Goal: Task Accomplishment & Management: Manage account settings

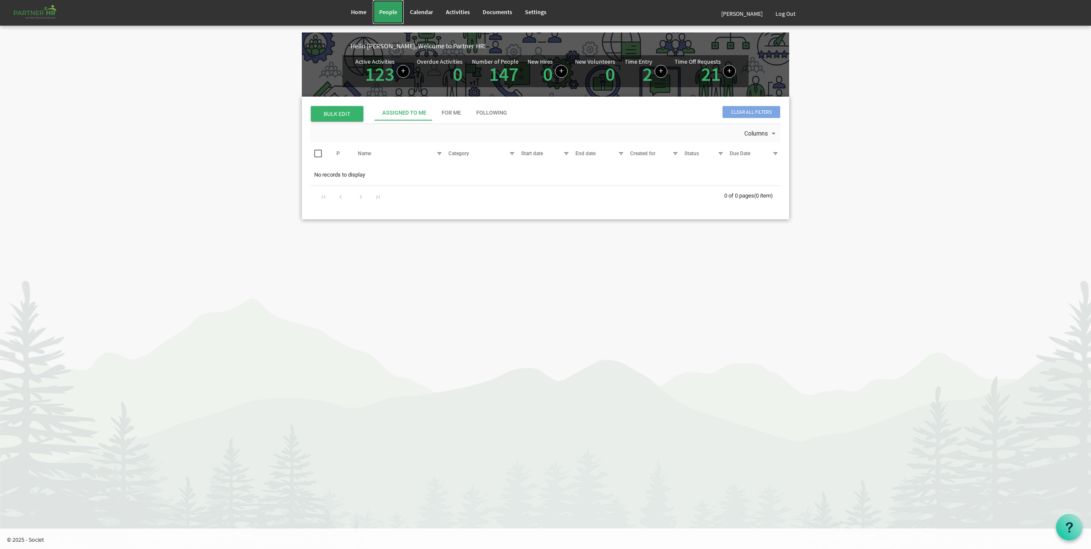
click at [400, 15] on link "People" at bounding box center [388, 12] width 31 height 24
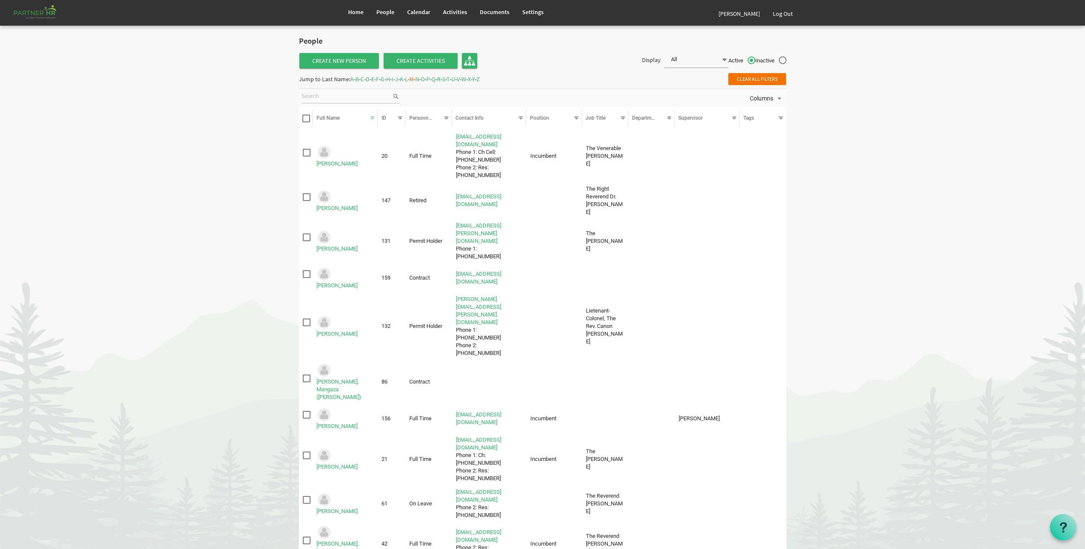
click at [352, 81] on span "A" at bounding box center [351, 79] width 3 height 8
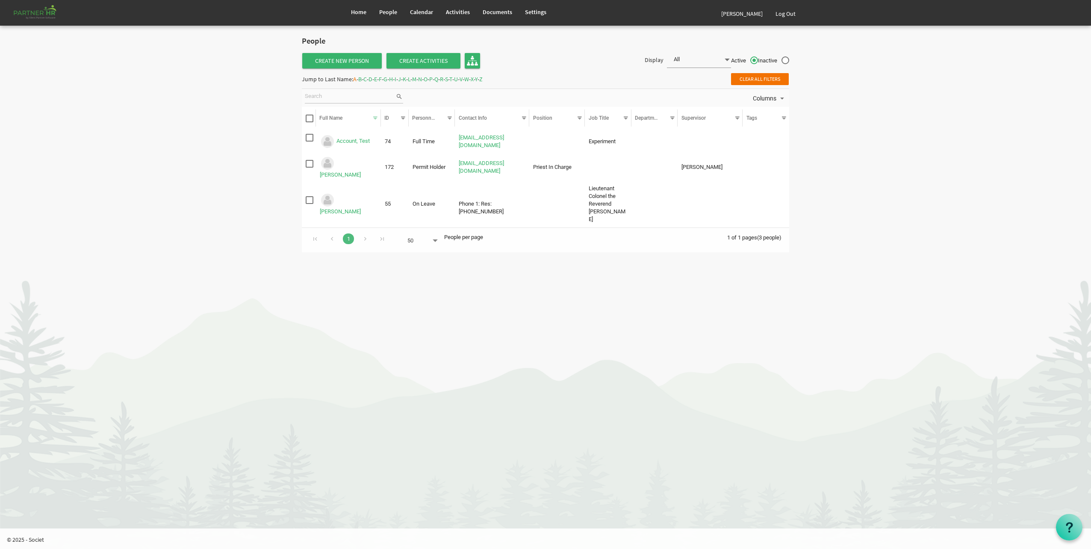
click at [362, 80] on span "B" at bounding box center [359, 79] width 3 height 8
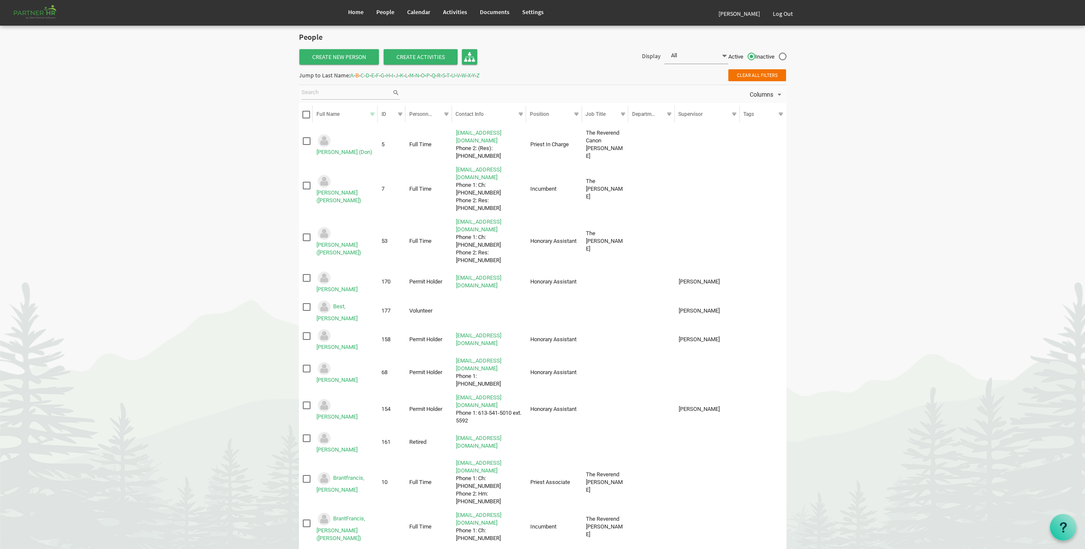
scroll to position [1, 0]
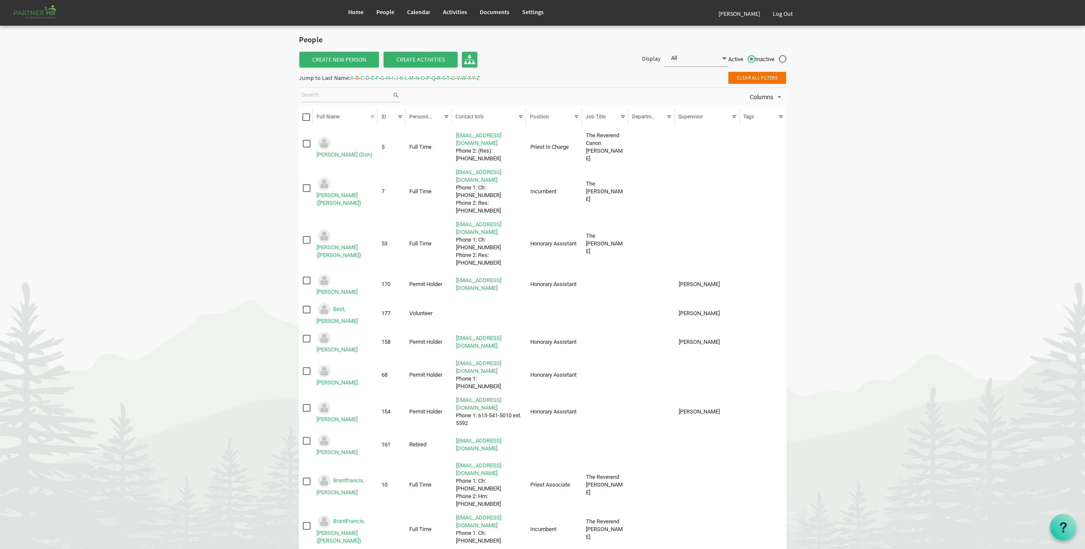
click at [364, 78] on span "C" at bounding box center [362, 78] width 3 height 8
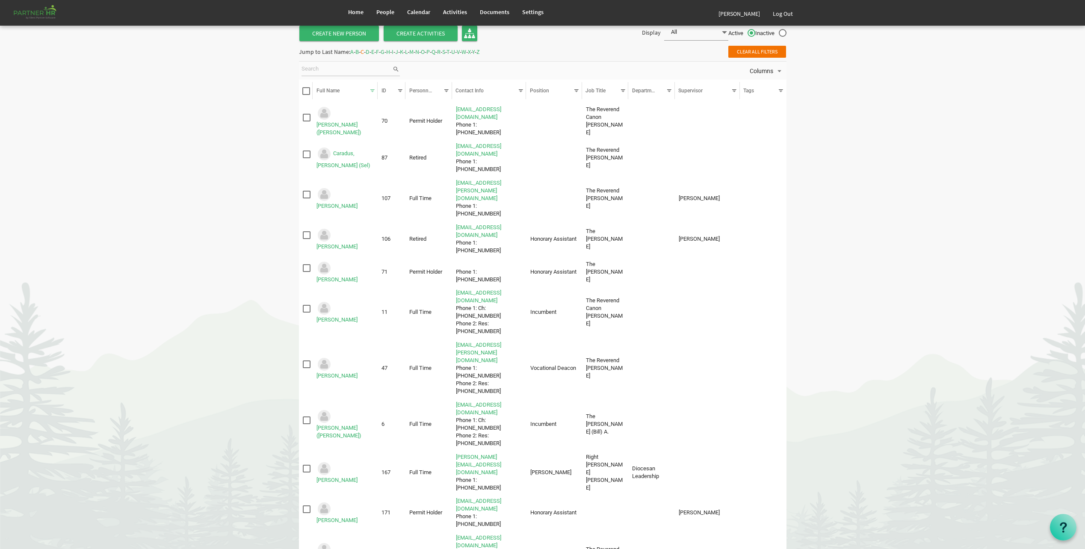
scroll to position [9, 0]
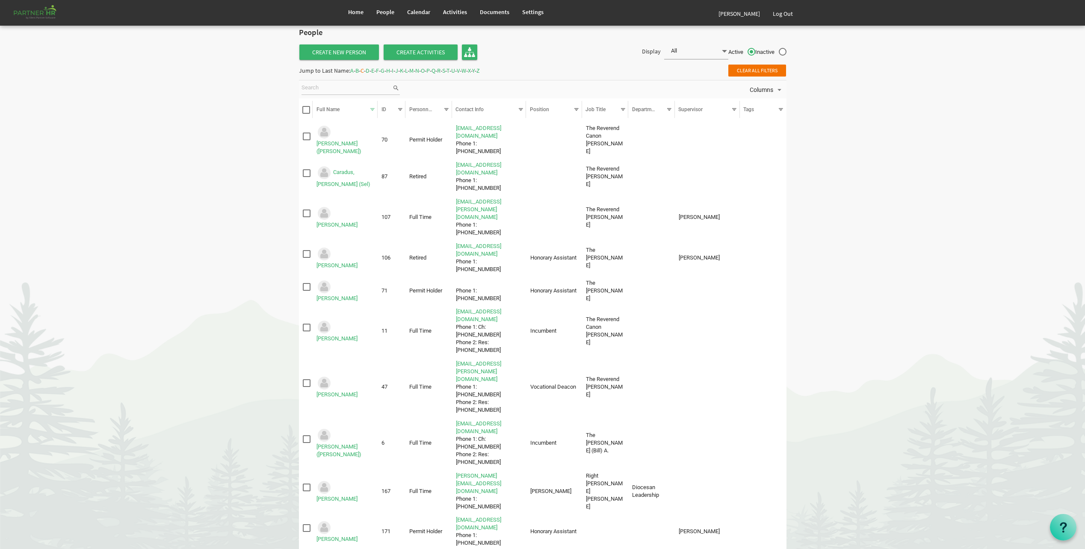
click at [369, 70] on span "D" at bounding box center [368, 71] width 4 height 8
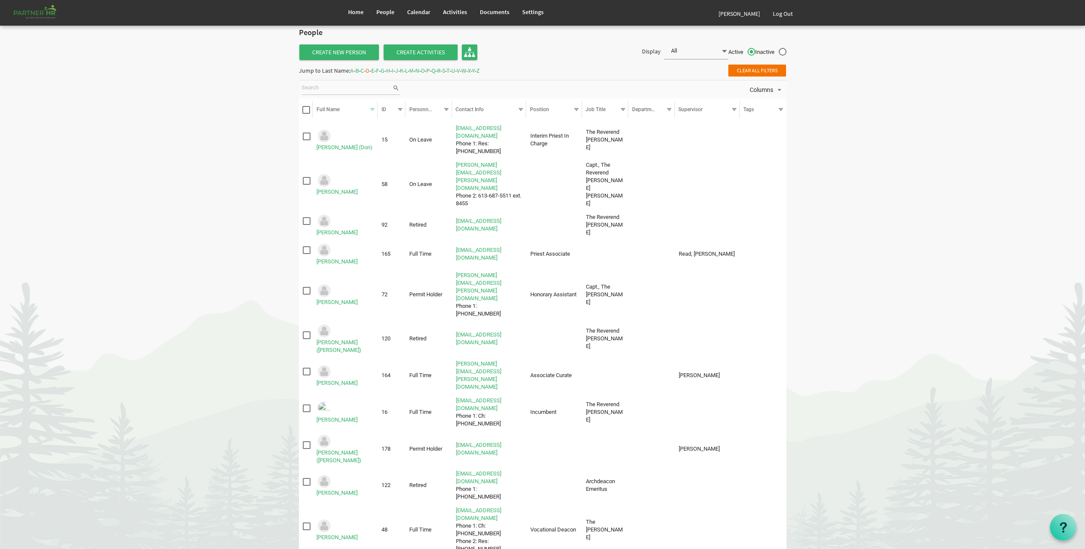
scroll to position [0, 0]
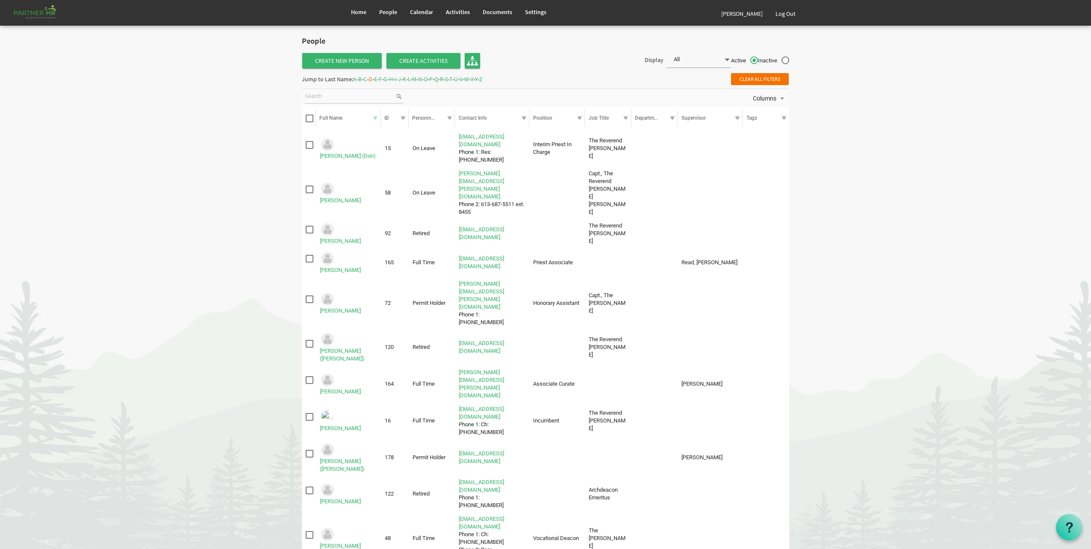
click at [377, 80] on span "E" at bounding box center [375, 79] width 3 height 8
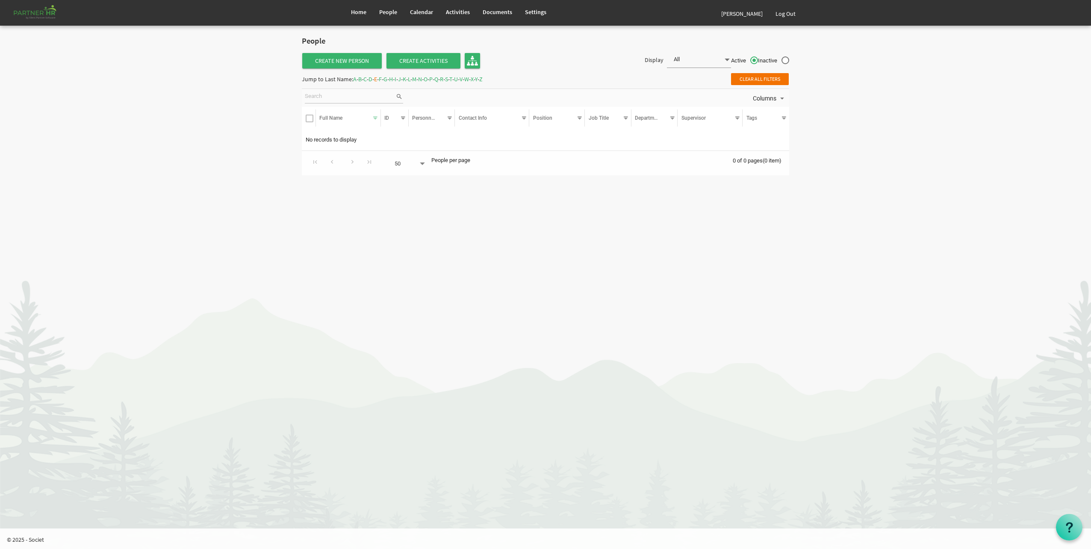
click at [382, 79] on span "F" at bounding box center [380, 79] width 3 height 8
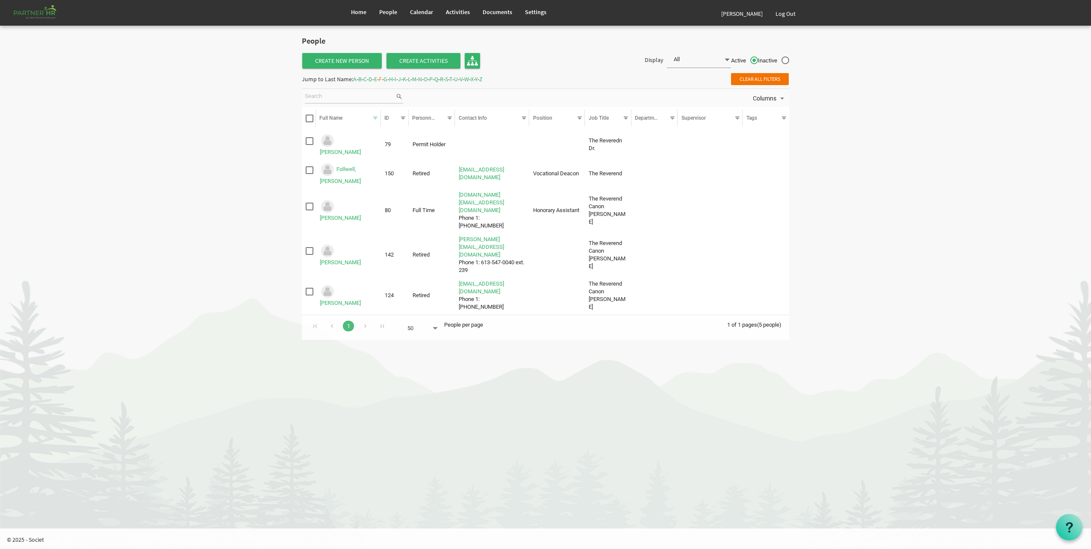
click at [387, 78] on span "G" at bounding box center [386, 79] width 4 height 8
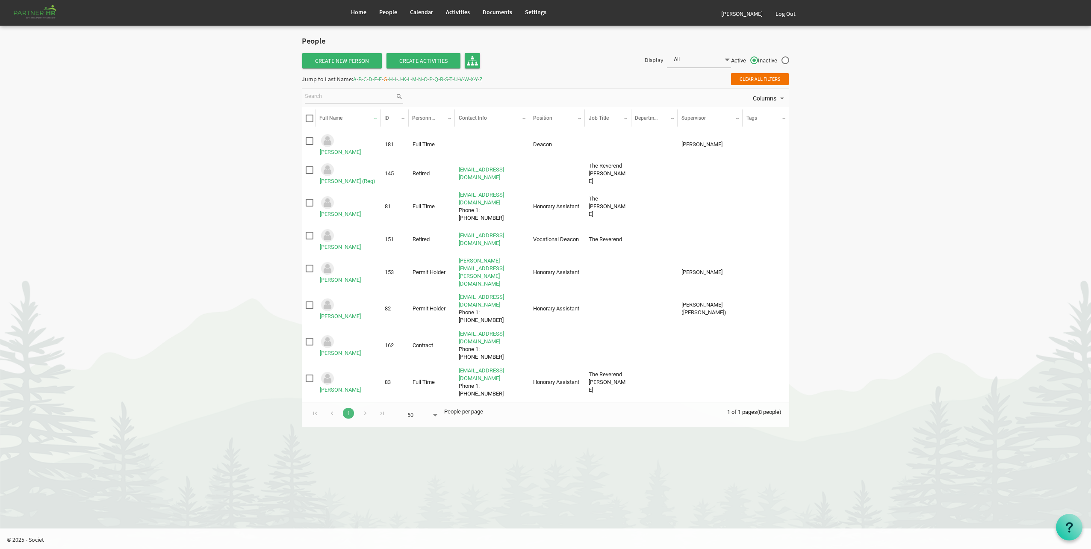
click at [393, 78] on span "H" at bounding box center [391, 79] width 4 height 8
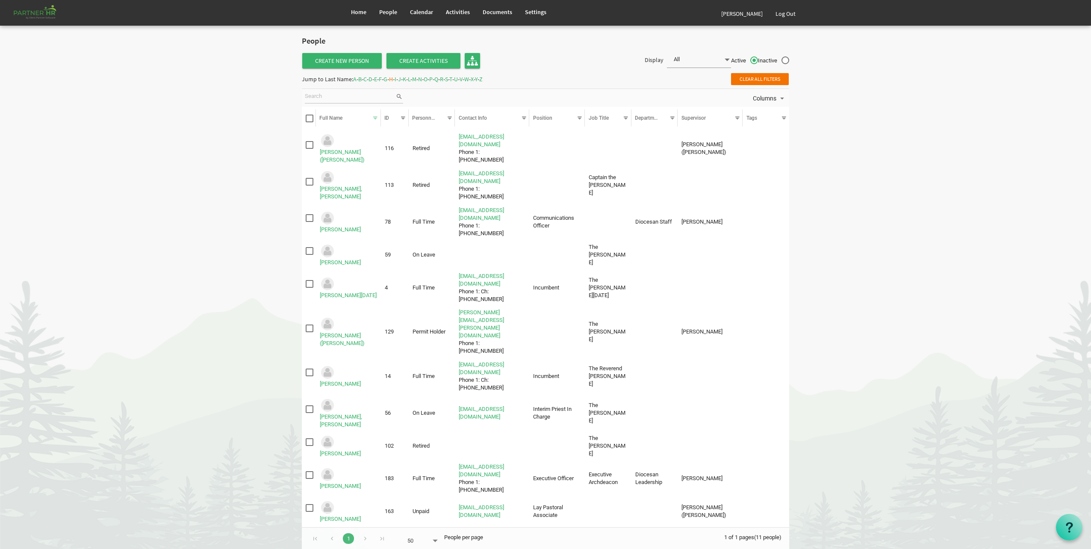
click at [396, 79] on span "I" at bounding box center [396, 79] width 2 height 8
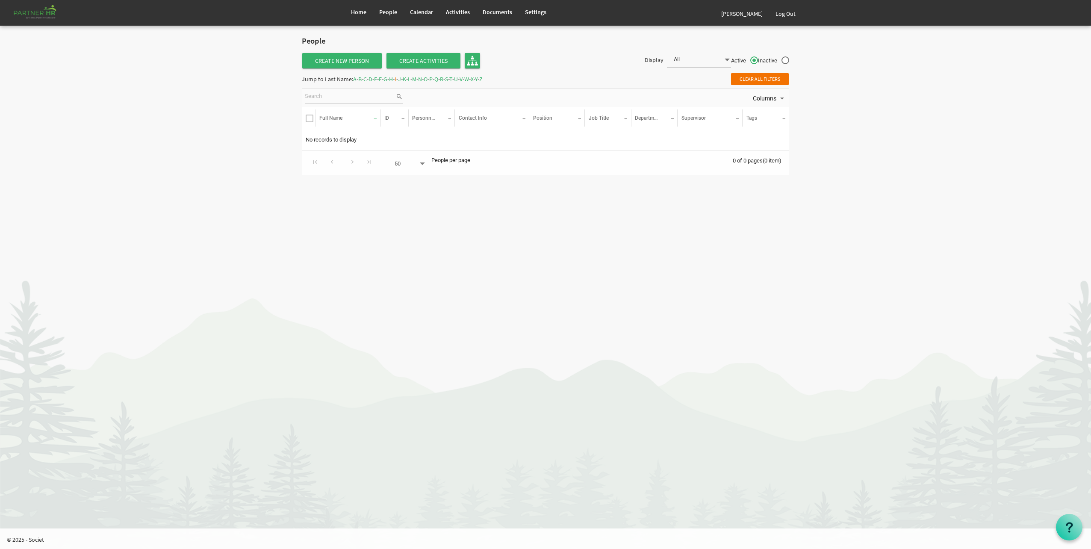
click at [401, 79] on span "J" at bounding box center [399, 79] width 3 height 8
click at [406, 79] on span "K" at bounding box center [404, 79] width 3 height 8
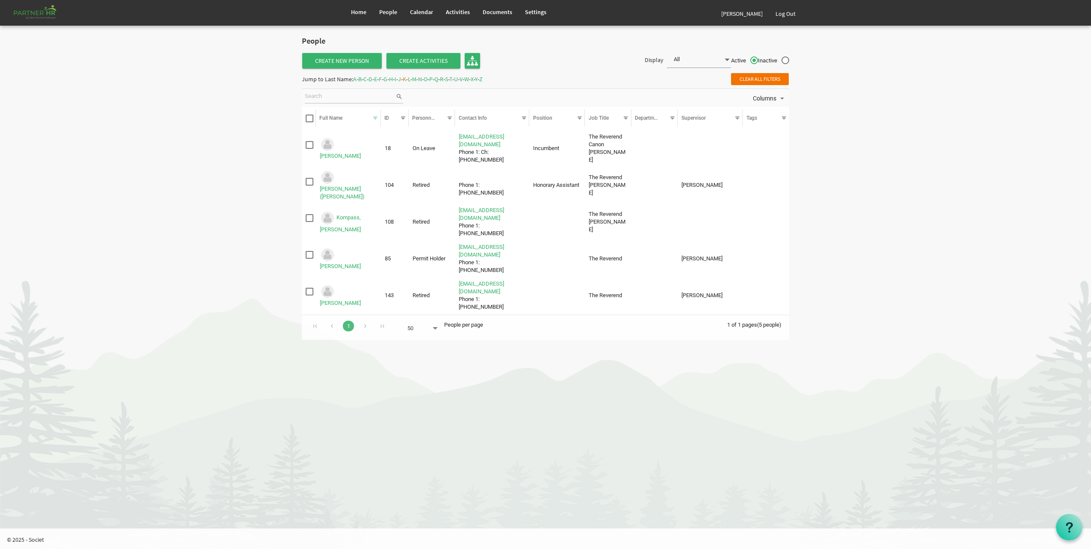
click at [411, 80] on span "L" at bounding box center [409, 79] width 3 height 8
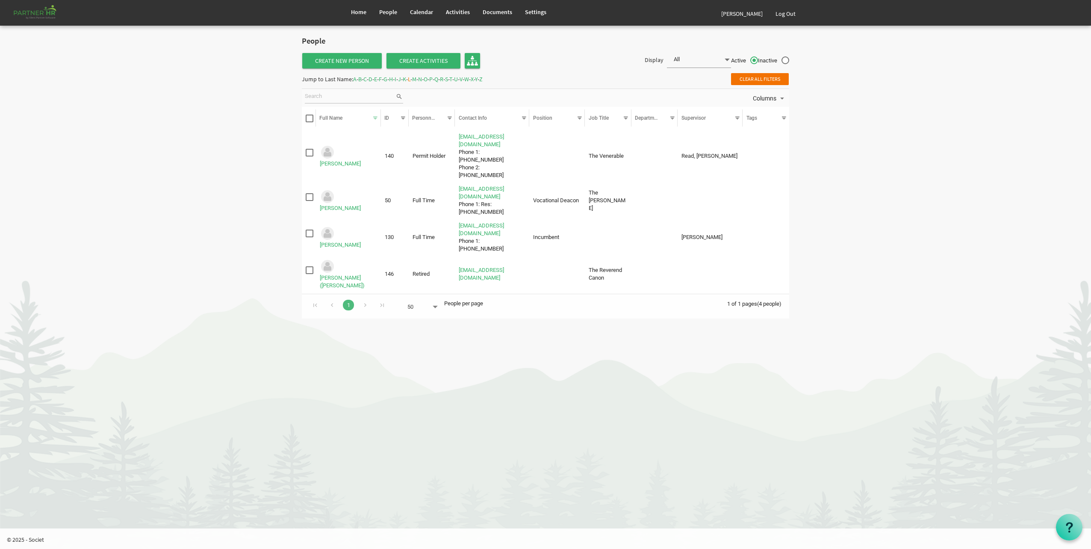
click at [417, 80] on span "M" at bounding box center [414, 79] width 4 height 8
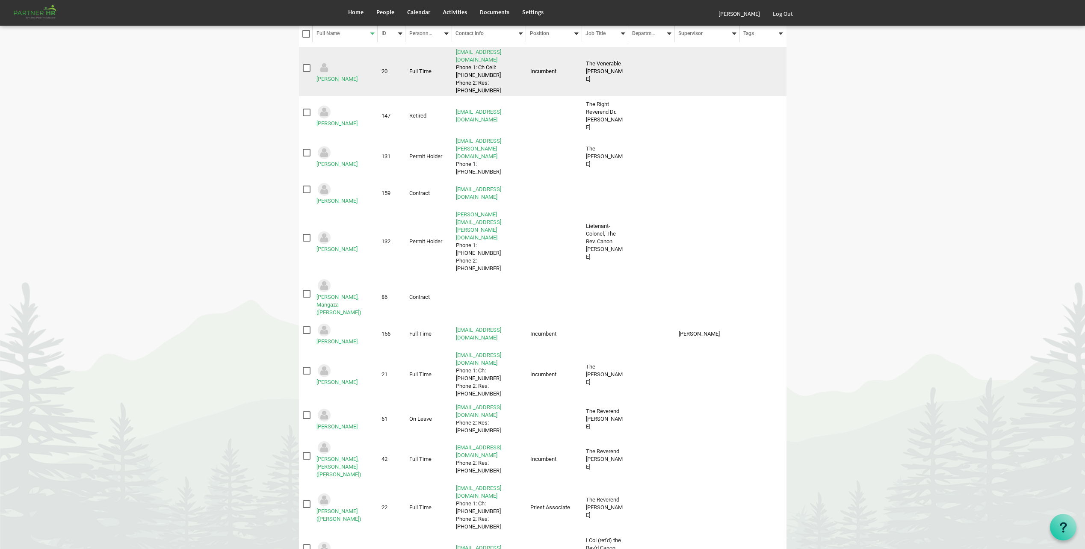
scroll to position [86, 0]
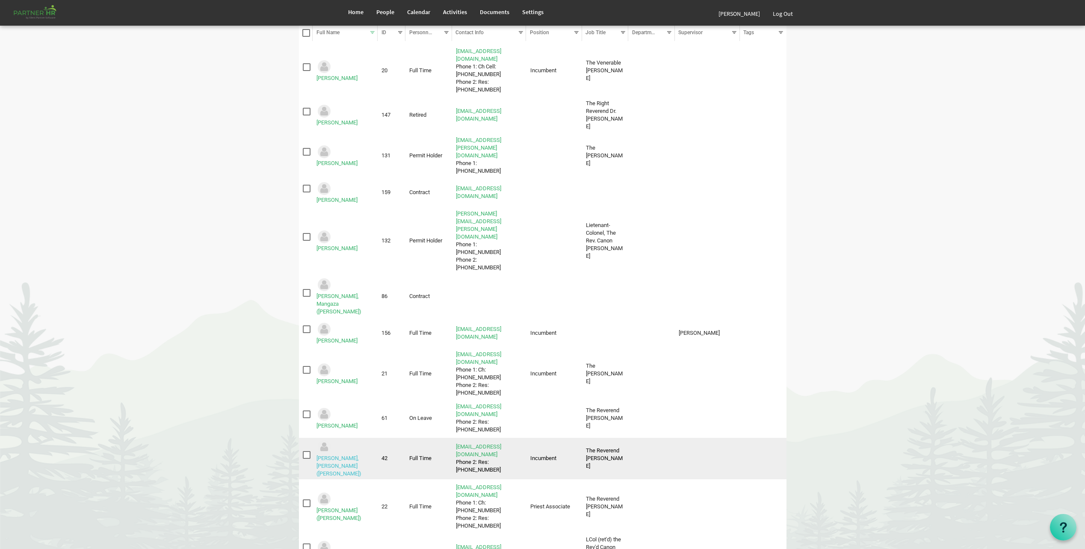
click at [361, 455] on link "Michielin, Maico (Mike)" at bounding box center [338, 466] width 45 height 22
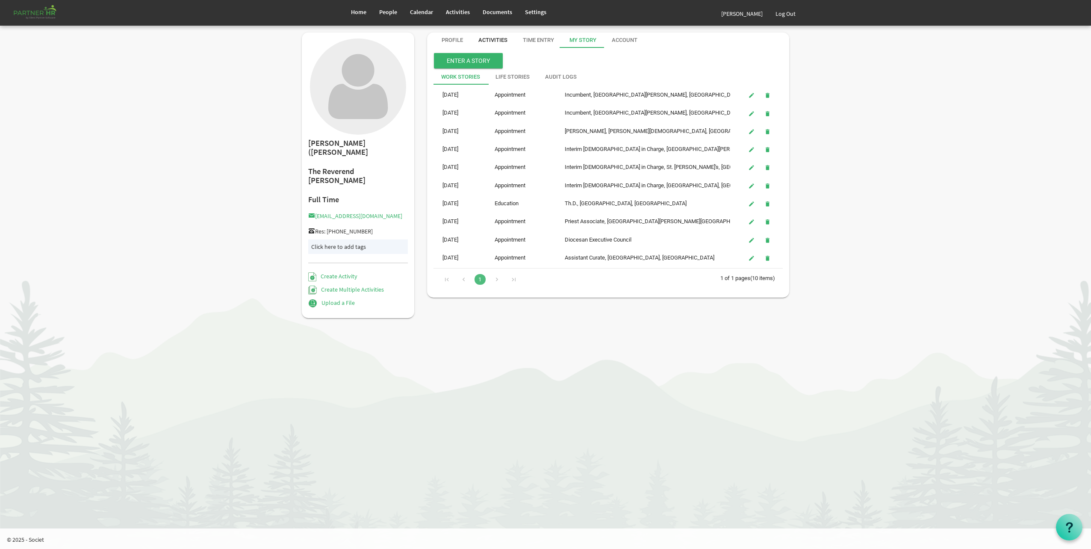
click at [508, 35] on div "Activities" at bounding box center [493, 40] width 44 height 15
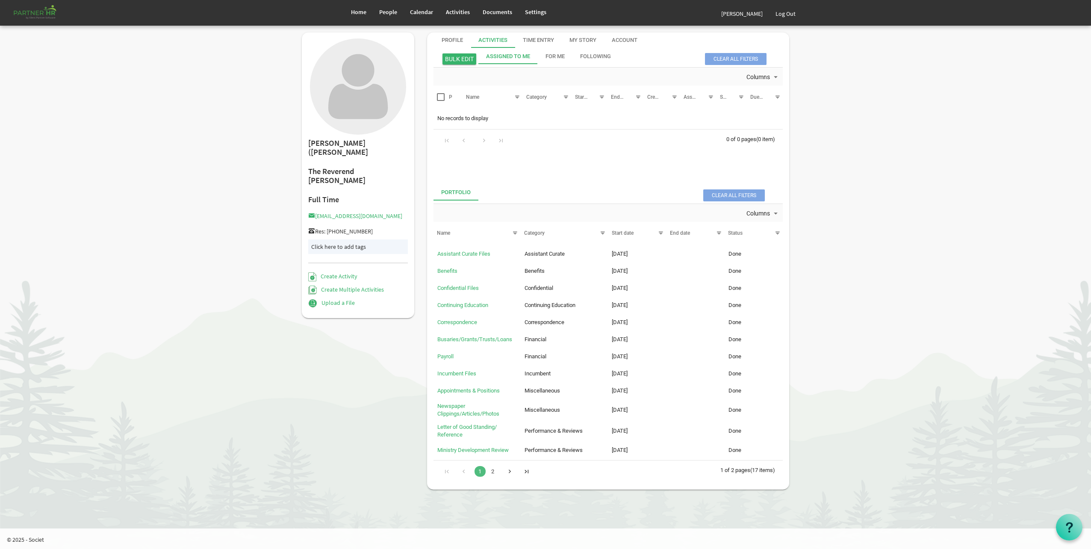
click at [509, 470] on div "Go to next page" at bounding box center [510, 471] width 12 height 12
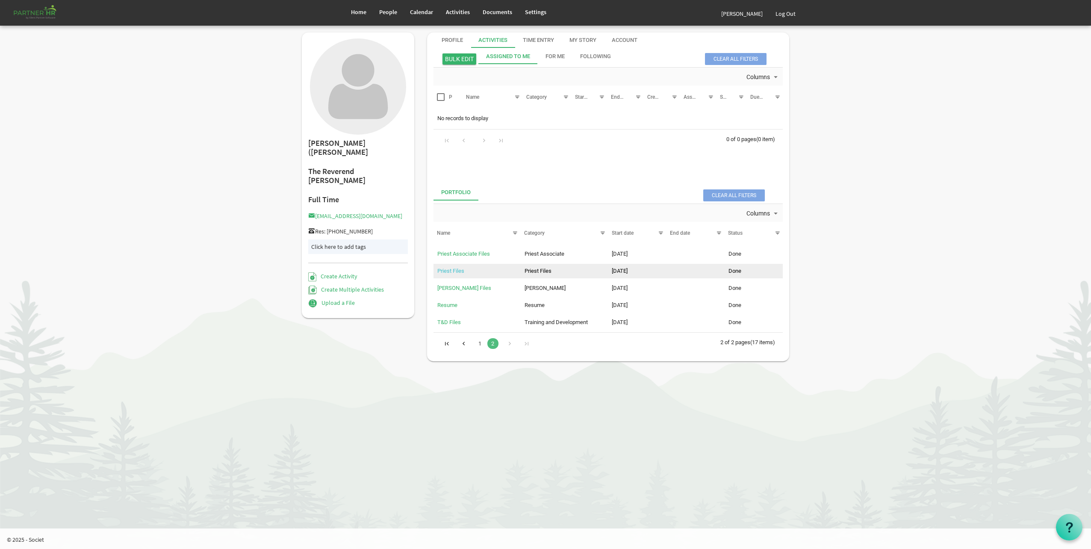
click at [451, 270] on link "Priest Files" at bounding box center [450, 271] width 27 height 6
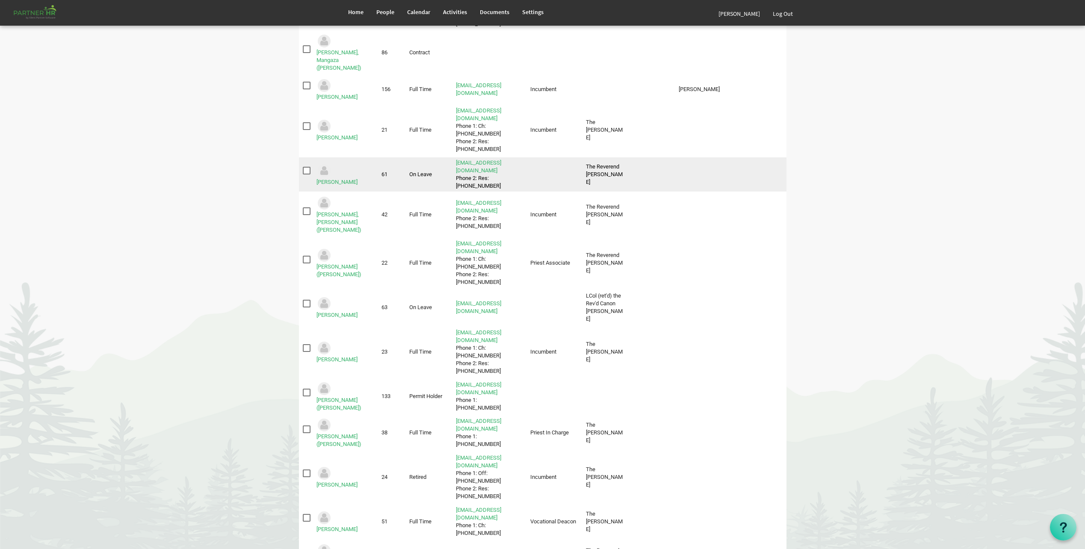
scroll to position [343, 0]
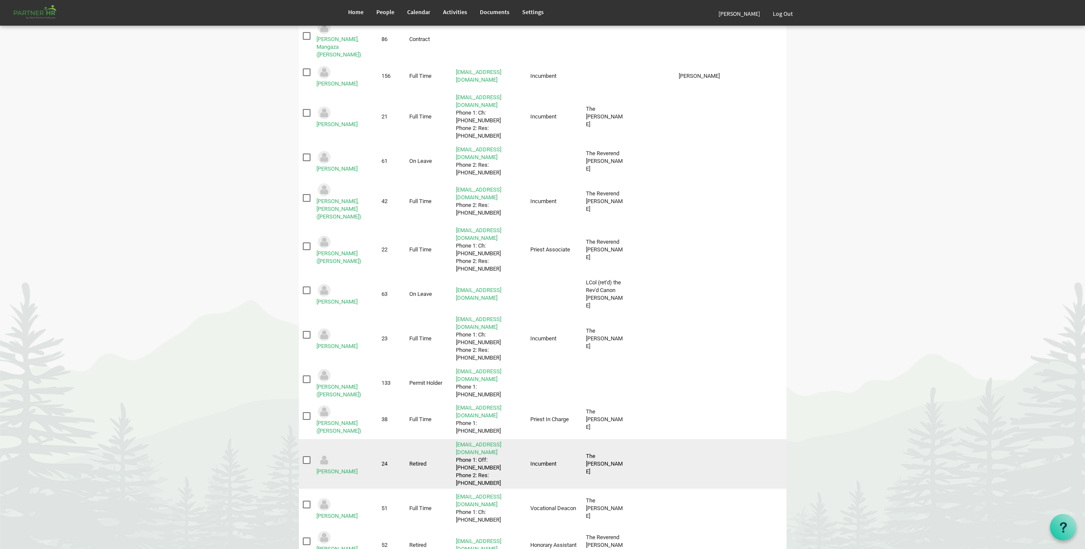
click at [364, 439] on td "Morris, Charles" at bounding box center [345, 464] width 65 height 50
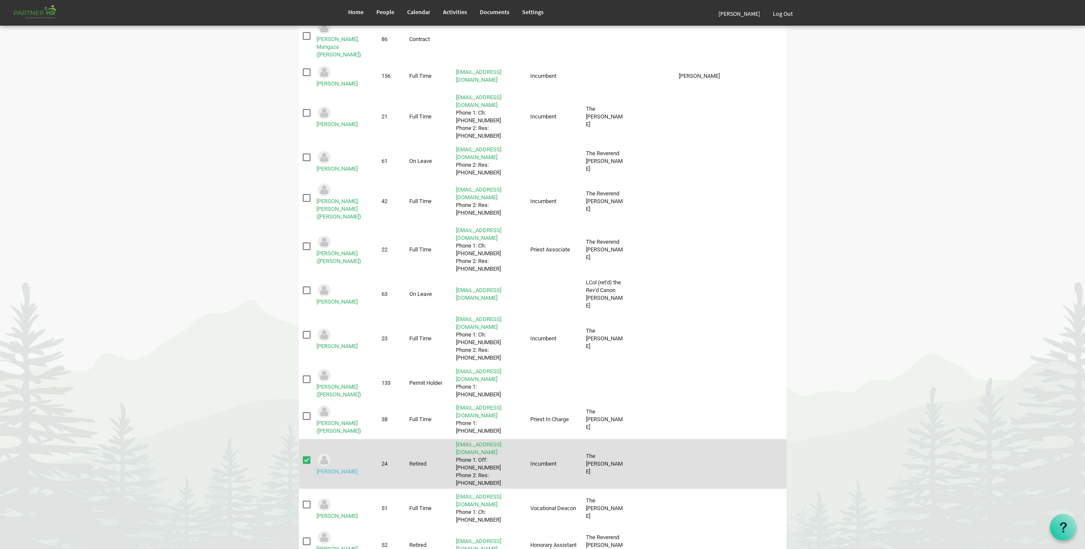
click at [358, 468] on link "Morris, Charles" at bounding box center [336, 471] width 41 height 6
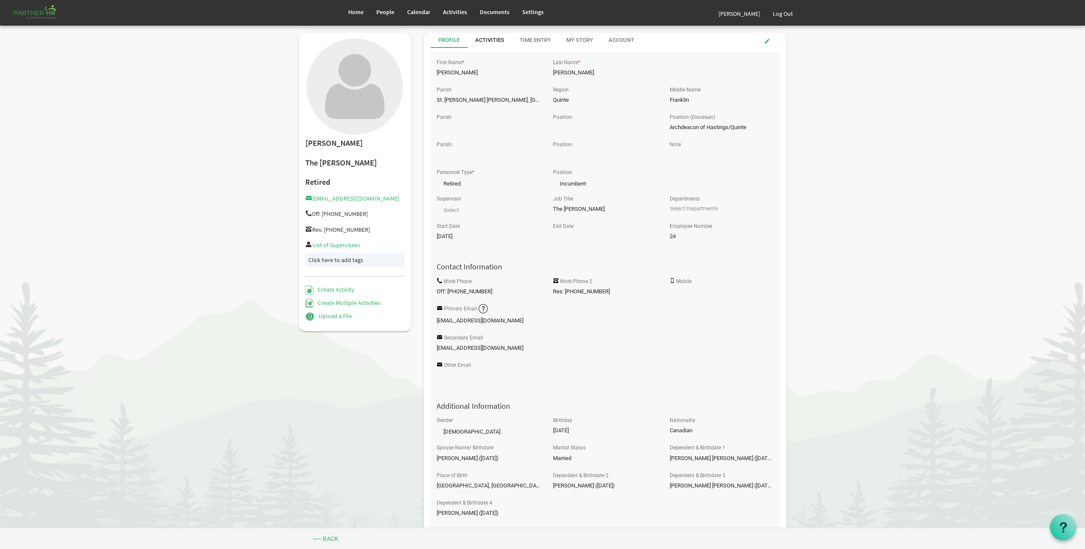
click at [494, 35] on div "Activities" at bounding box center [489, 40] width 29 height 15
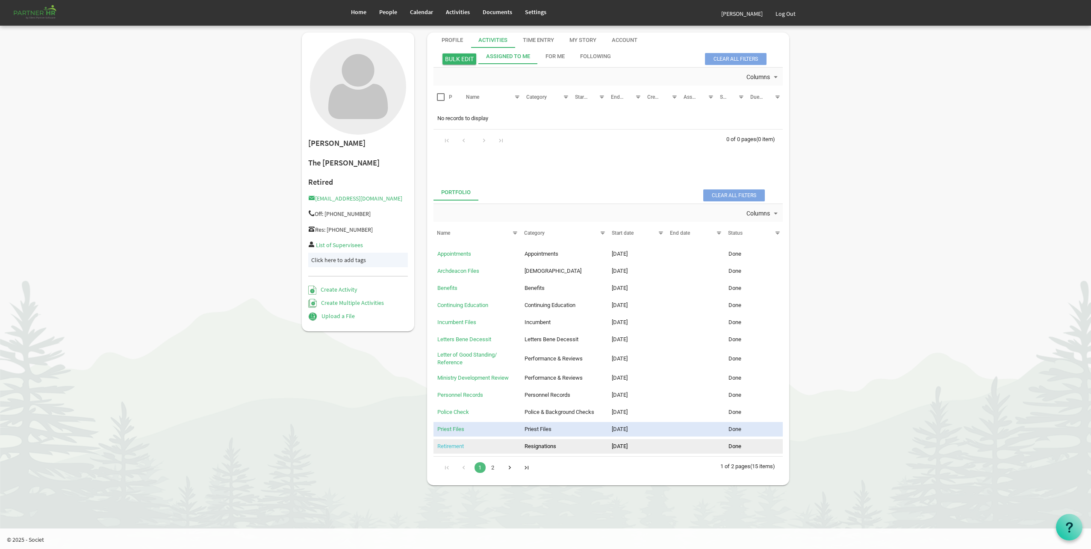
click at [450, 443] on link "Retirement" at bounding box center [450, 446] width 27 height 6
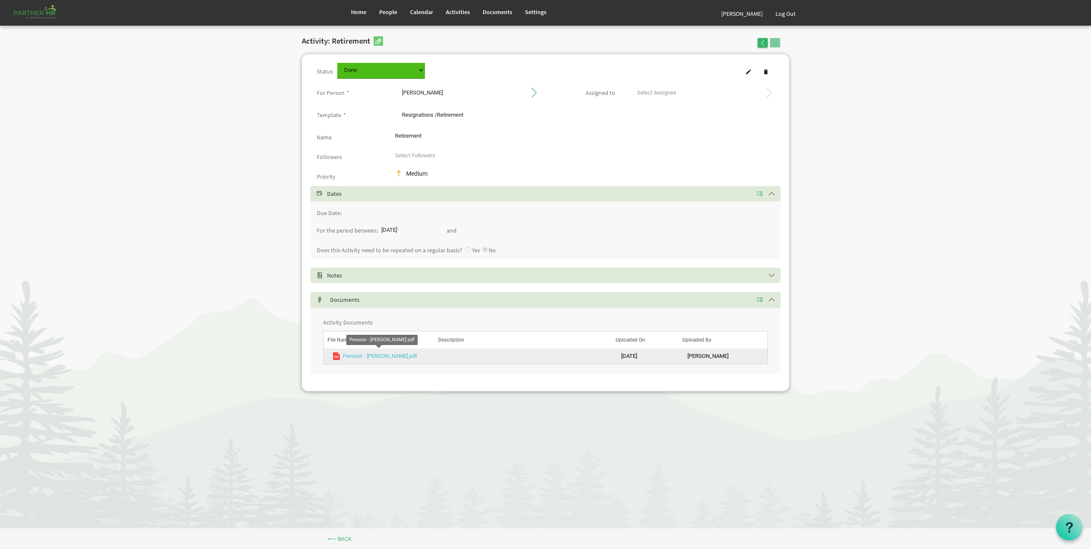
click at [395, 359] on link "Pension - Charles Morris.pdf" at bounding box center [380, 356] width 74 height 6
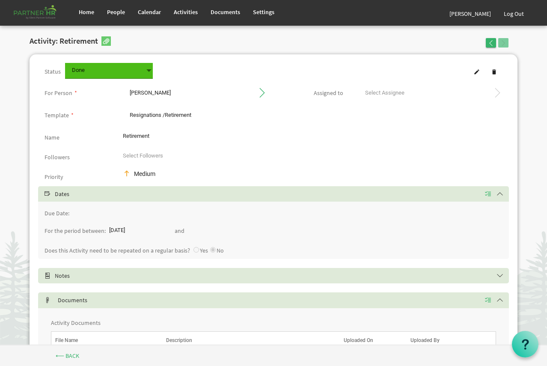
click at [263, 346] on div "⟵ Back" at bounding box center [273, 355] width 547 height 21
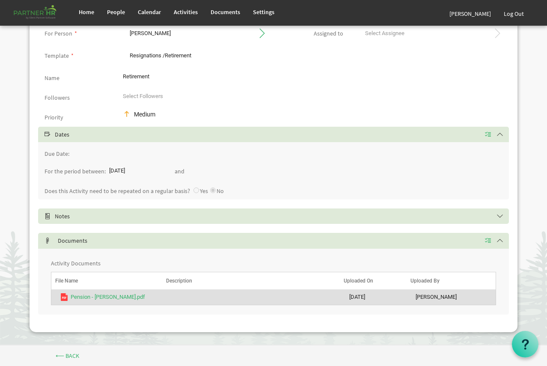
scroll to position [61, 0]
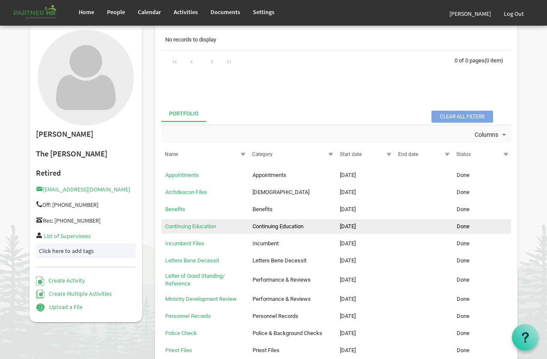
scroll to position [100, 0]
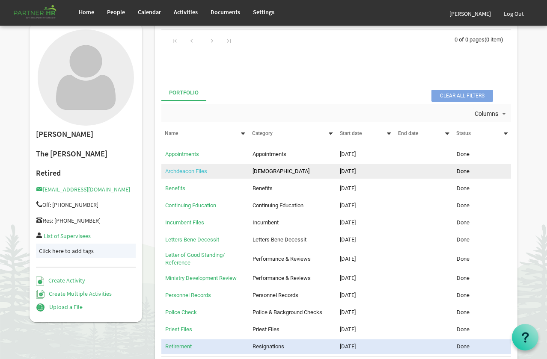
click at [201, 171] on link "Archdeacon Files" at bounding box center [186, 171] width 42 height 6
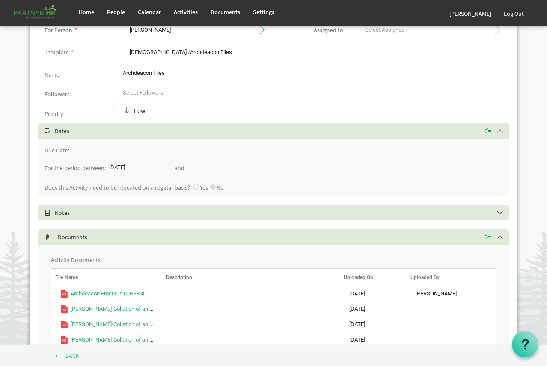
scroll to position [138, 0]
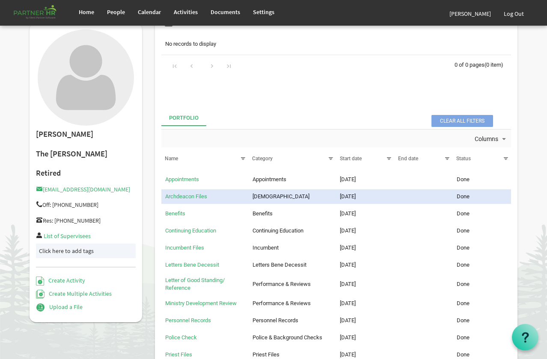
scroll to position [164, 0]
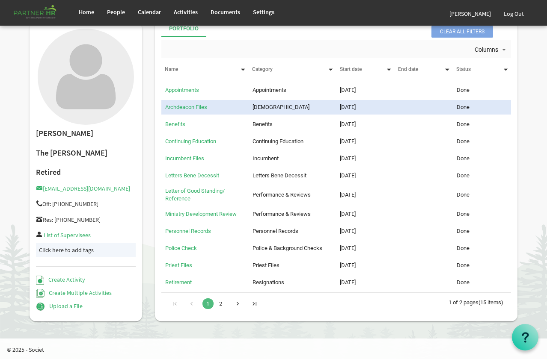
click at [241, 304] on div "Go to next page" at bounding box center [238, 303] width 12 height 12
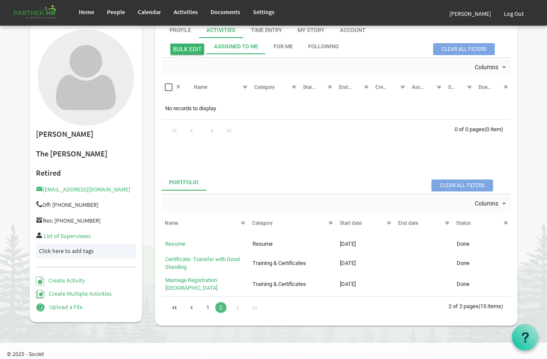
click at [192, 304] on div "Go to previous page" at bounding box center [192, 307] width 12 height 12
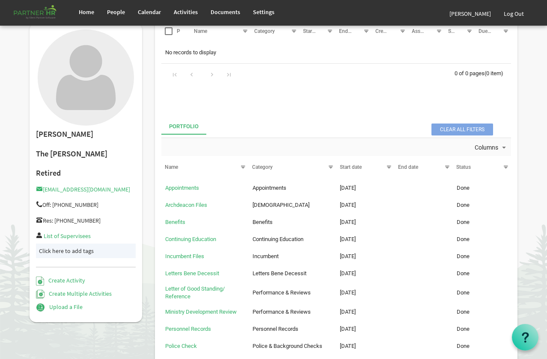
scroll to position [164, 0]
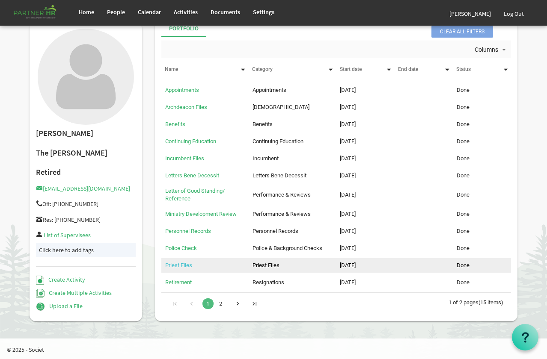
click at [174, 265] on link "Priest Files" at bounding box center [178, 265] width 27 height 6
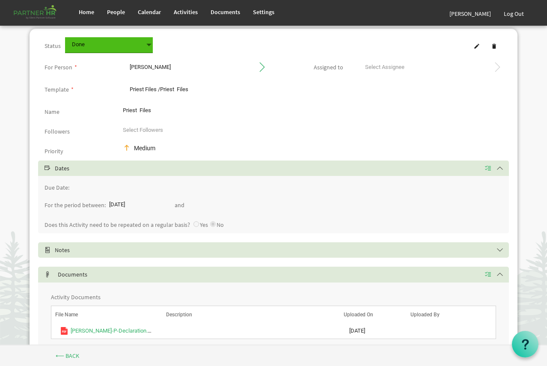
scroll to position [61, 0]
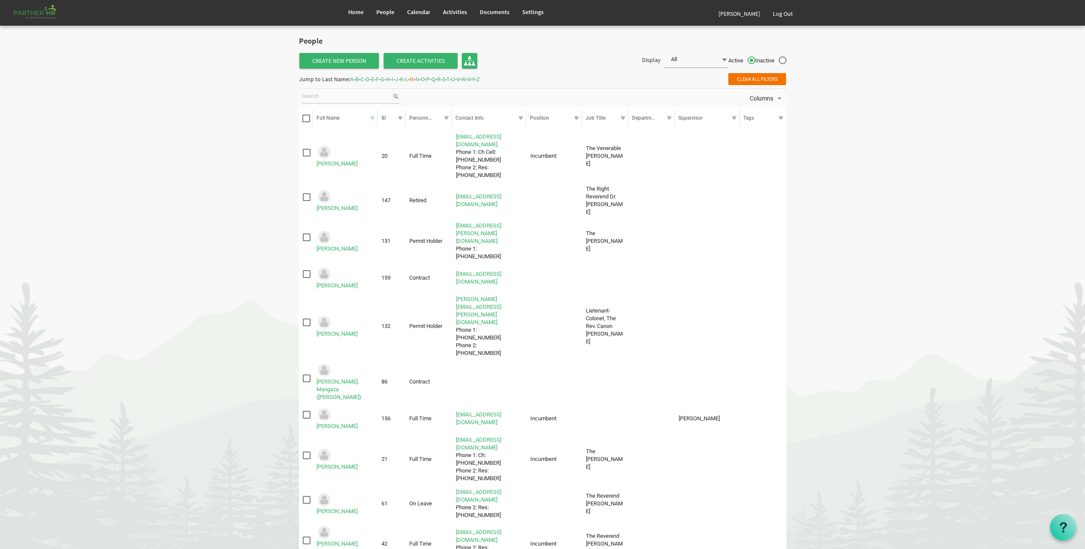
click at [419, 79] on span "N" at bounding box center [417, 79] width 4 height 8
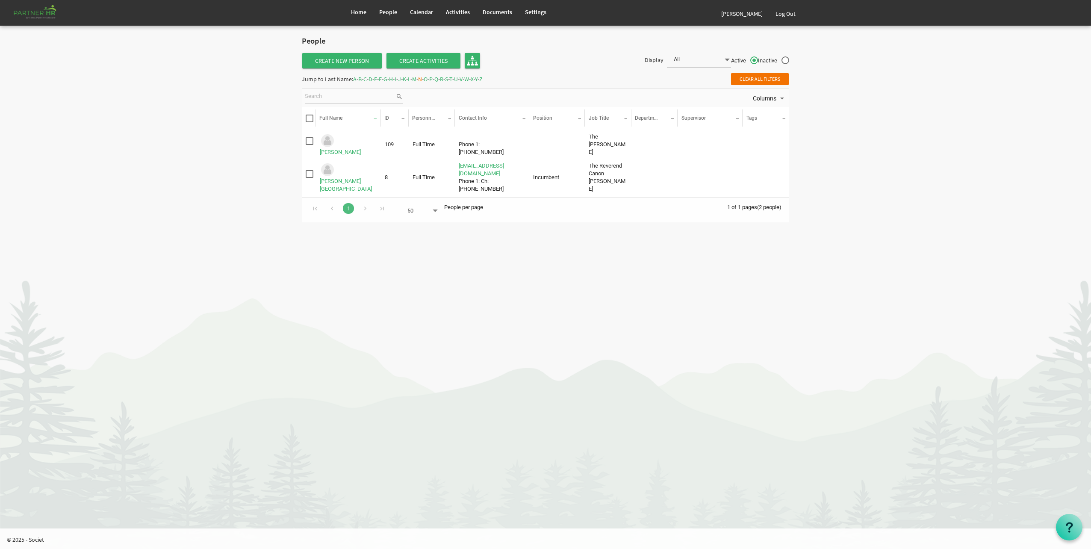
click at [428, 80] on span "O" at bounding box center [426, 79] width 4 height 8
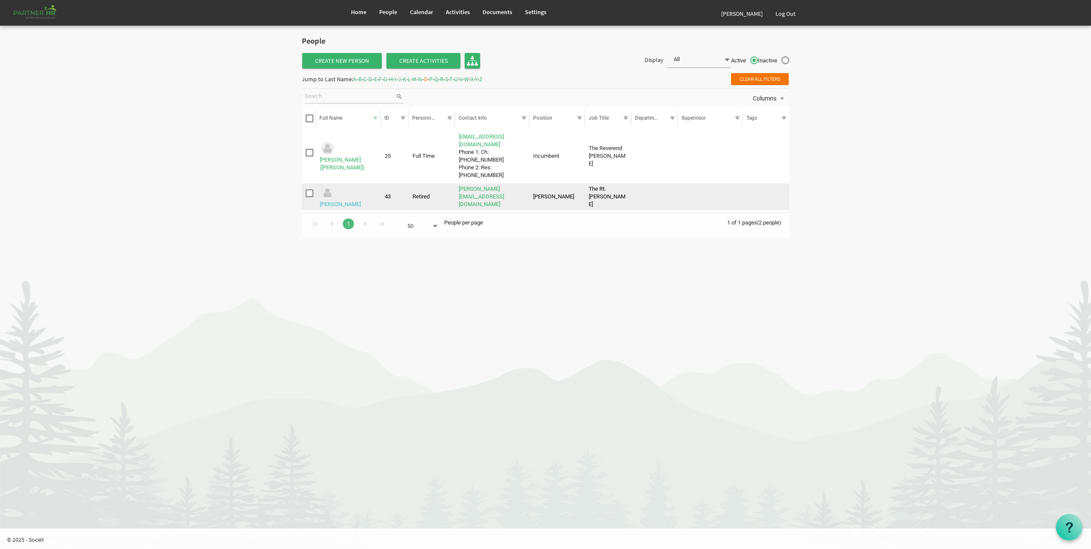
click at [361, 201] on link "Oulton, Michael" at bounding box center [340, 204] width 41 height 6
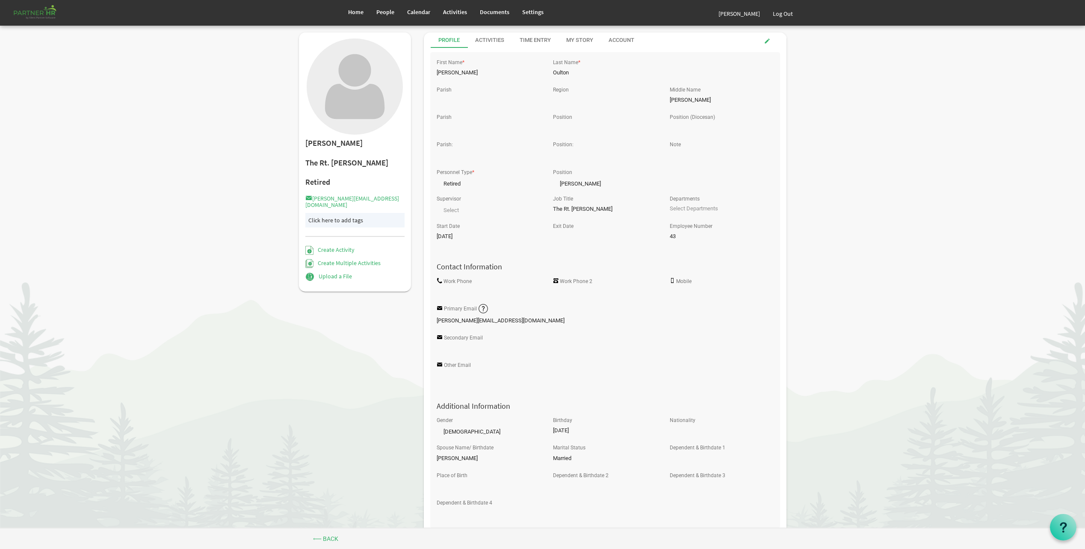
click at [491, 39] on div "Activities" at bounding box center [489, 40] width 29 height 8
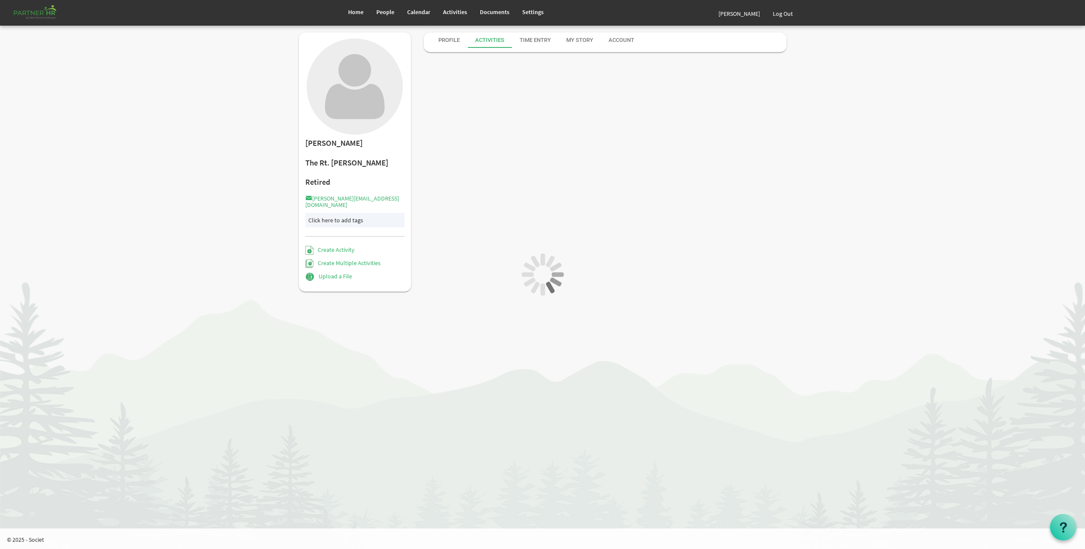
click at [491, 43] on div at bounding box center [542, 274] width 1085 height 549
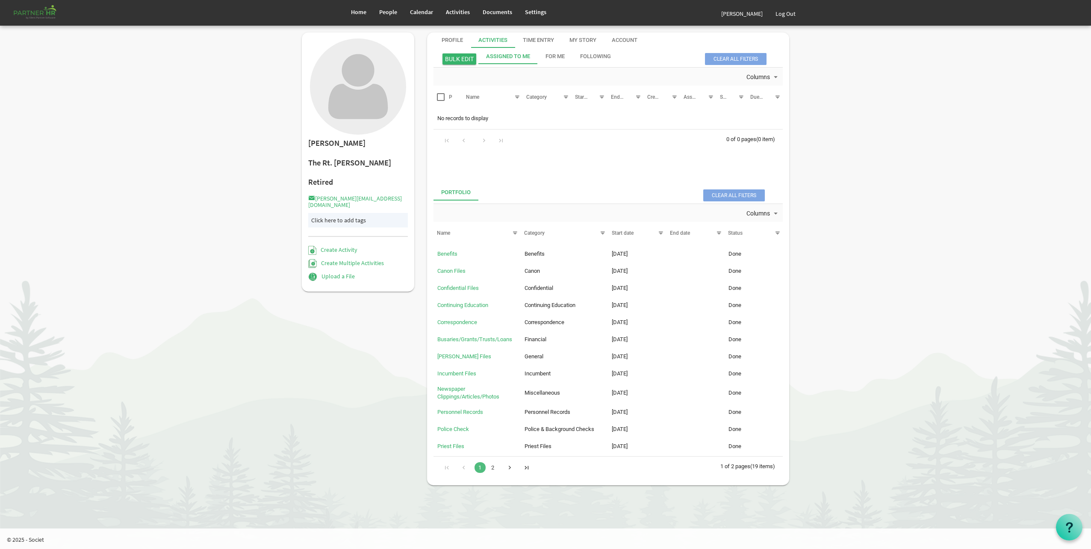
click at [509, 468] on div "Go to next page" at bounding box center [510, 467] width 12 height 12
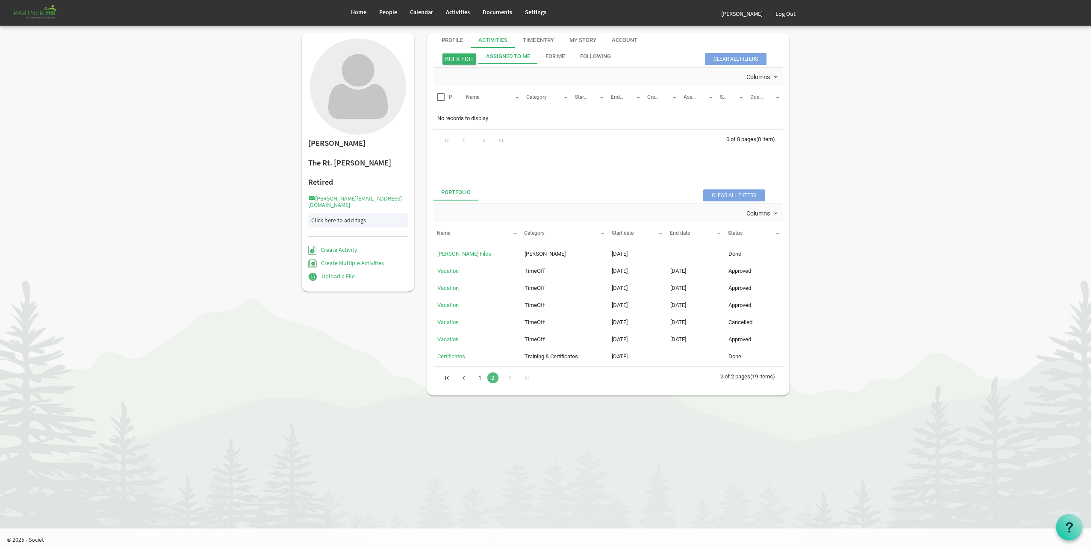
click at [466, 375] on div "Go to previous page" at bounding box center [464, 377] width 12 height 12
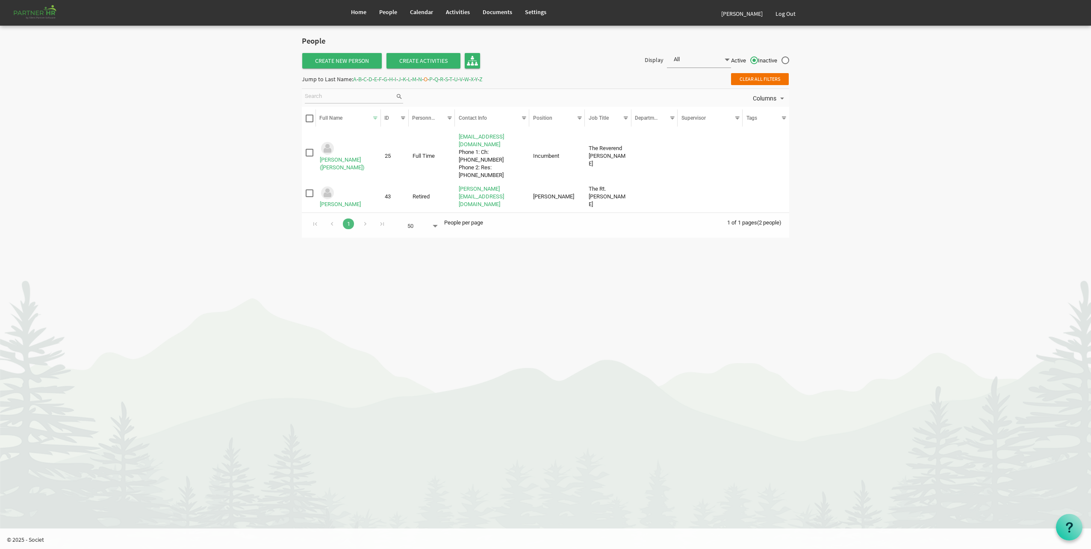
click at [433, 77] on span "P" at bounding box center [430, 79] width 3 height 8
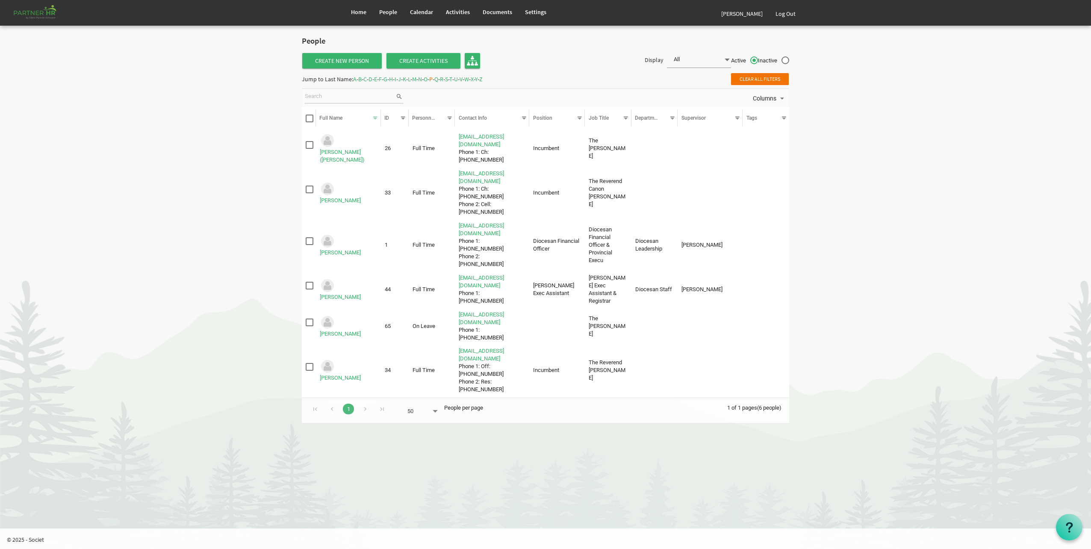
click at [438, 77] on span "Q" at bounding box center [436, 79] width 4 height 8
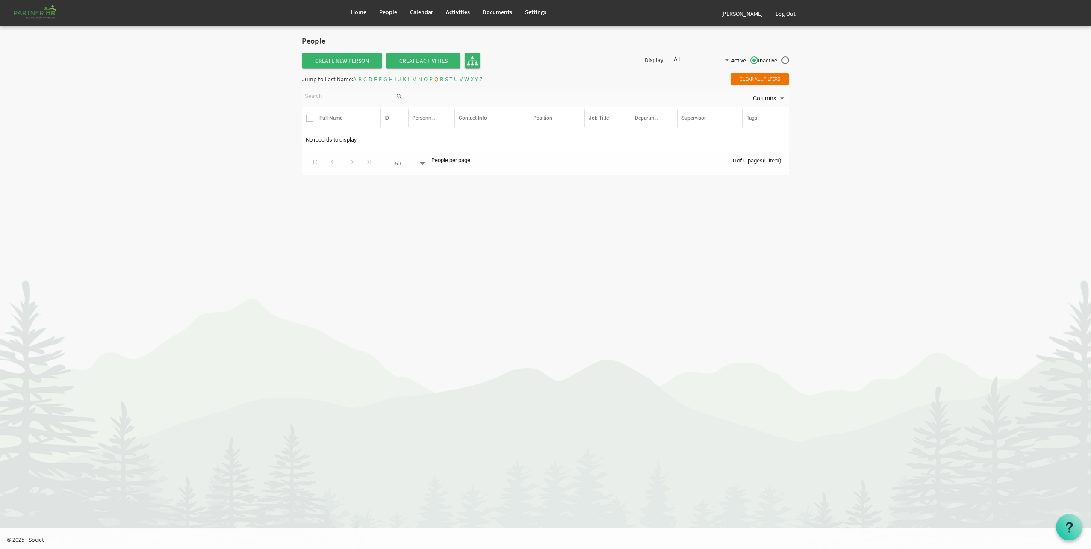
click at [443, 79] on span "R" at bounding box center [441, 79] width 3 height 8
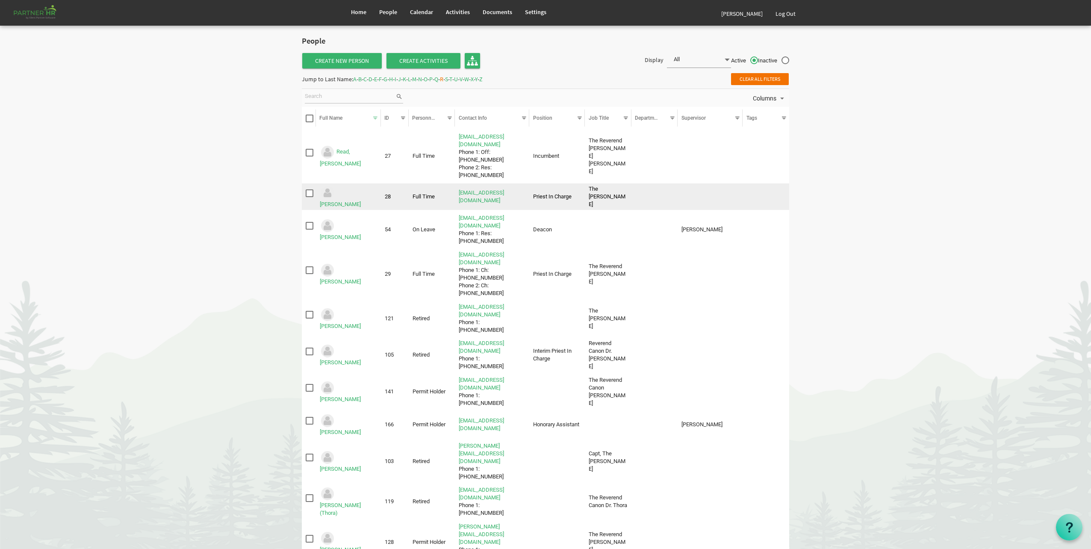
click at [346, 189] on td "Rice, Michael" at bounding box center [348, 196] width 65 height 27
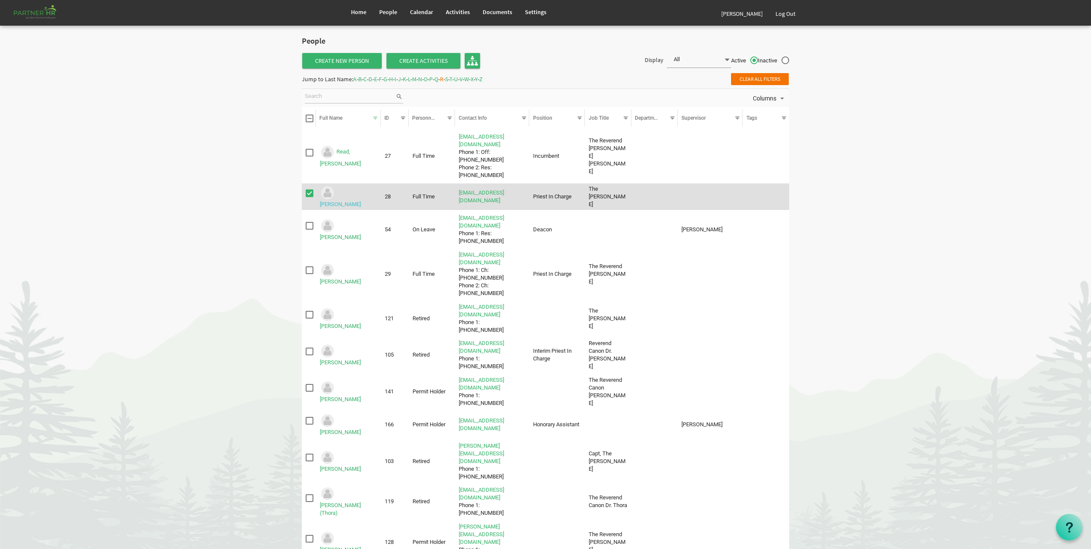
click at [346, 201] on link "Rice, Michael" at bounding box center [340, 204] width 41 height 6
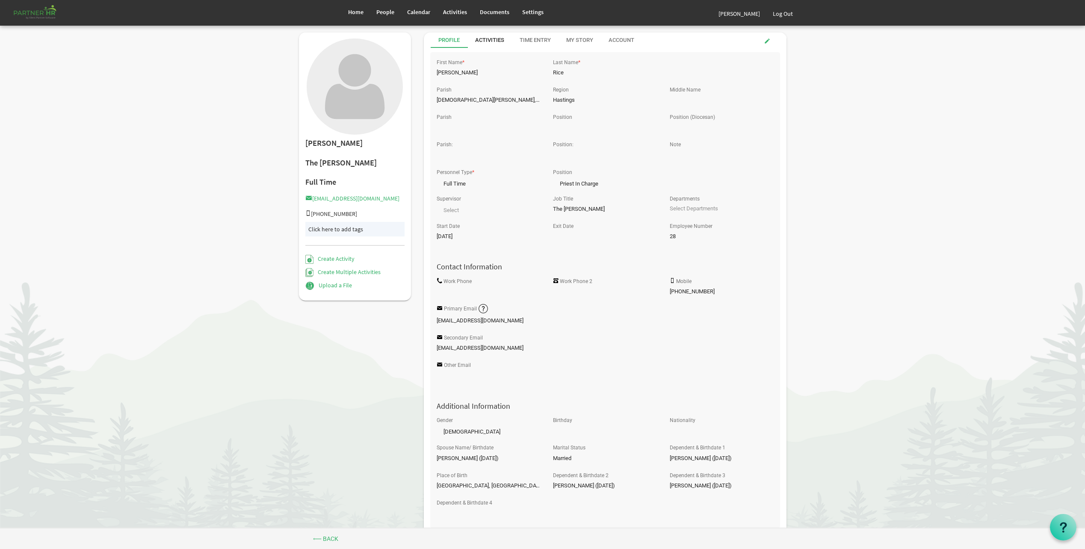
click at [488, 41] on div "Activities" at bounding box center [489, 40] width 29 height 8
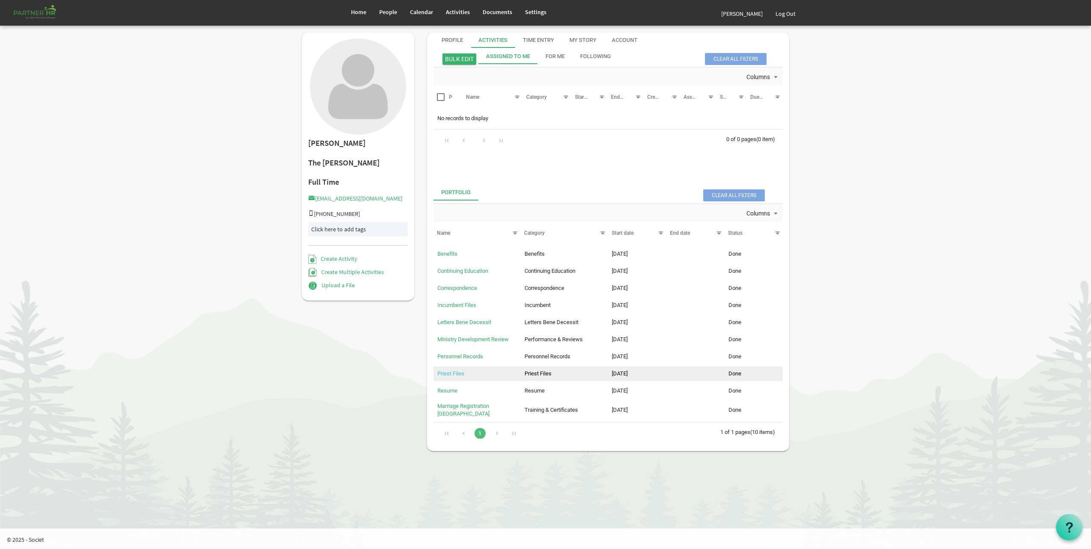
click at [452, 372] on link "Priest Files" at bounding box center [450, 373] width 27 height 6
click at [475, 287] on link "Correspondence" at bounding box center [457, 288] width 40 height 6
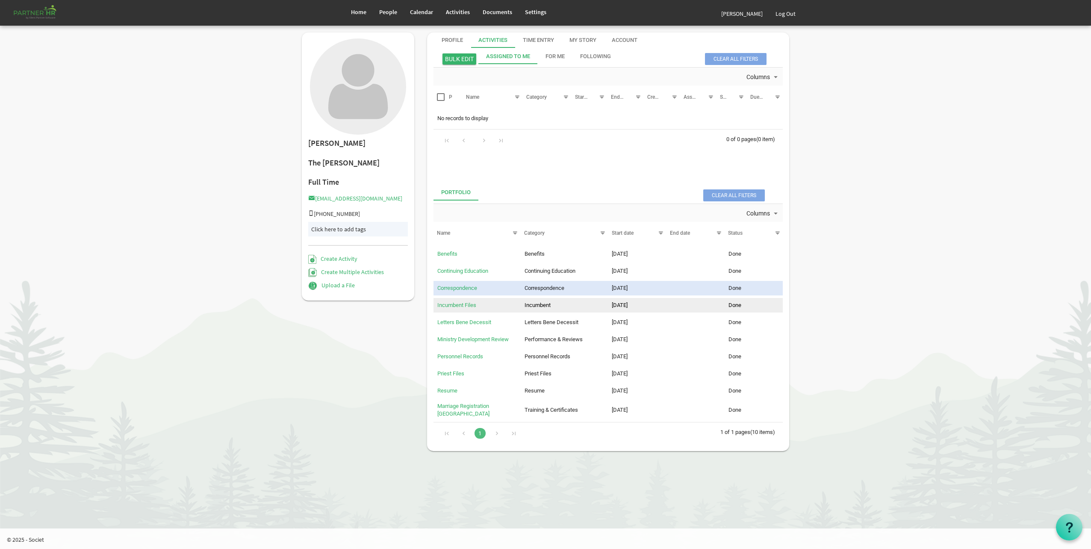
click at [454, 301] on td "Incumbent Files" at bounding box center [477, 305] width 87 height 15
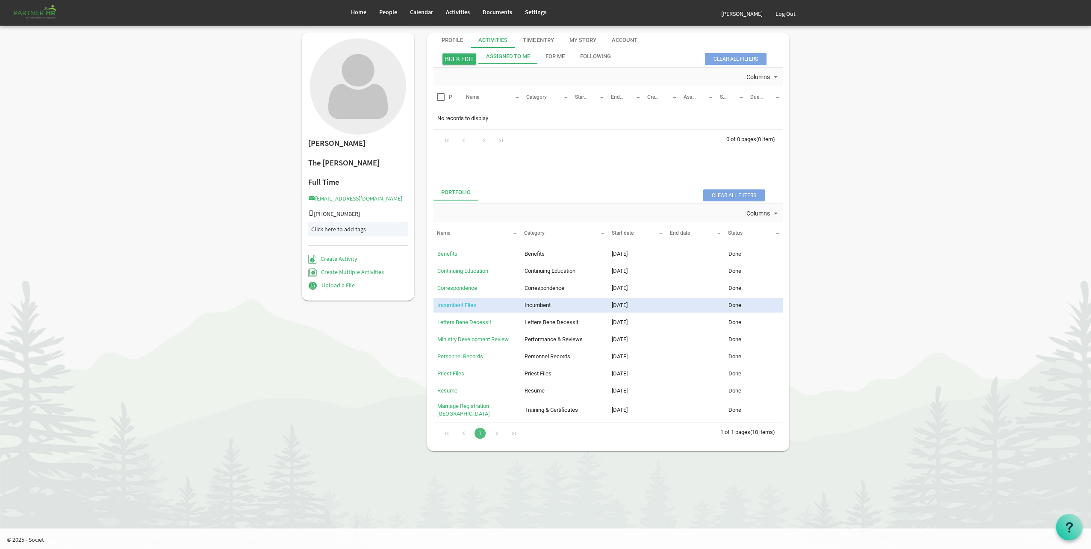
click at [454, 304] on link "Incumbent Files" at bounding box center [456, 305] width 39 height 6
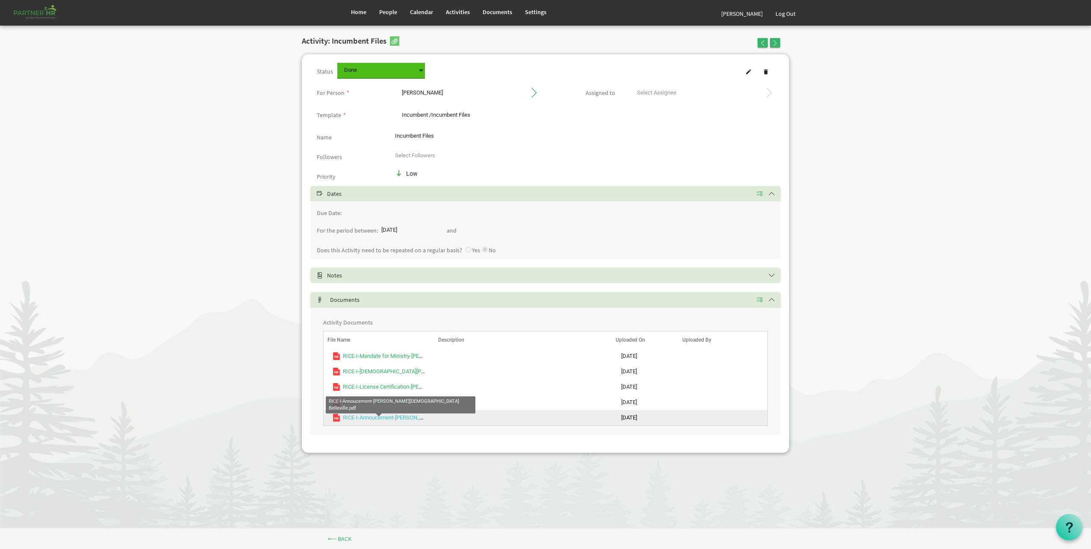
click at [394, 417] on link "RICE-I-Annoucement-[PERSON_NAME][DEMOGRAPHIC_DATA] Belleville.pdf" at bounding box center [434, 417] width 182 height 6
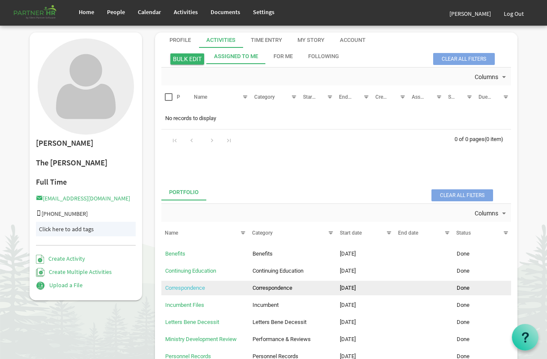
click at [201, 286] on link "Correspondence" at bounding box center [185, 288] width 40 height 6
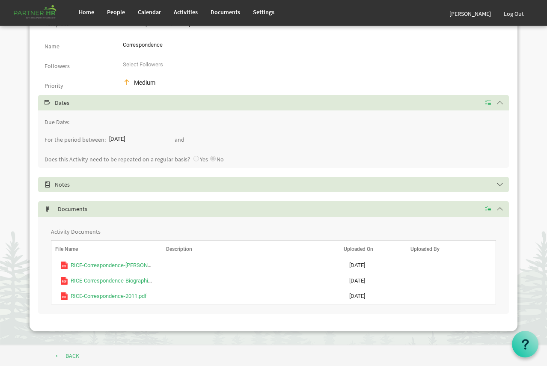
scroll to position [92, 0]
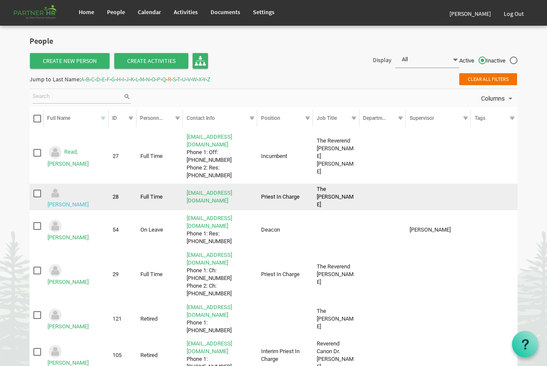
click at [83, 201] on link "[PERSON_NAME]" at bounding box center [67, 204] width 41 height 6
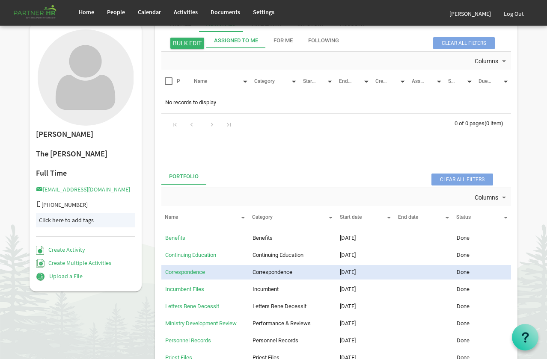
scroll to position [86, 0]
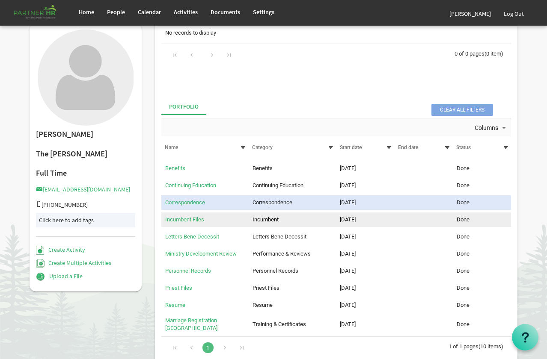
click at [186, 216] on td "Incumbent Files" at bounding box center [204, 220] width 87 height 15
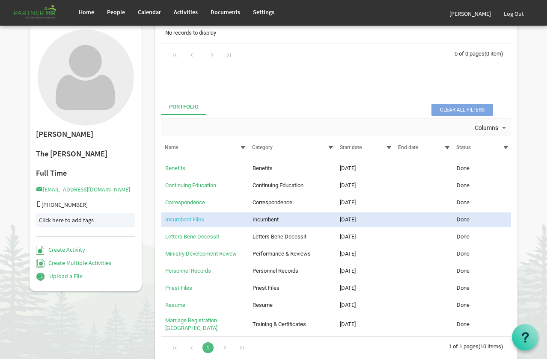
click at [186, 221] on link "Incumbent Files" at bounding box center [184, 219] width 39 height 6
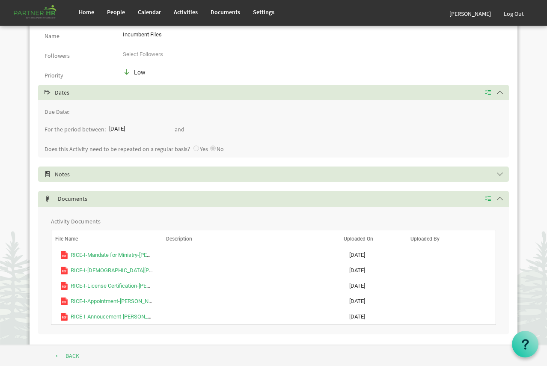
scroll to position [114, 0]
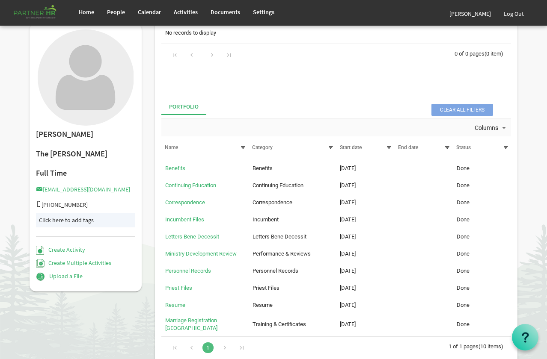
scroll to position [86, 0]
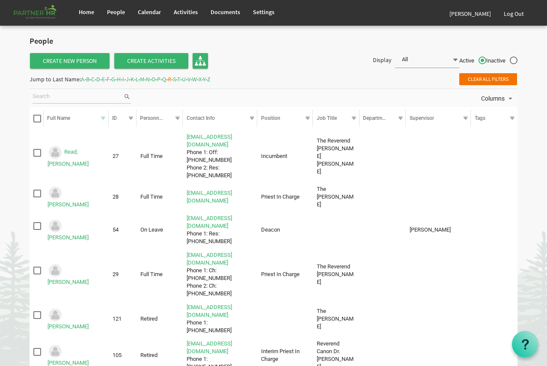
click at [176, 77] on span "S" at bounding box center [174, 79] width 3 height 8
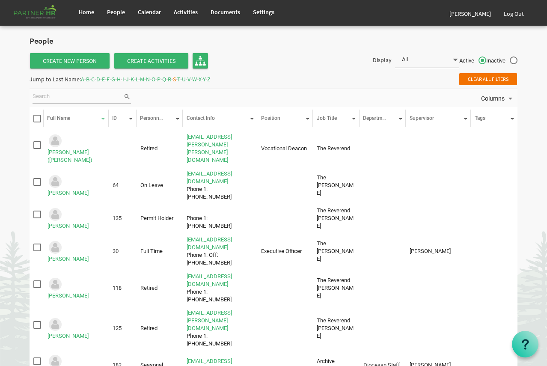
click at [180, 78] on span "T" at bounding box center [178, 79] width 3 height 8
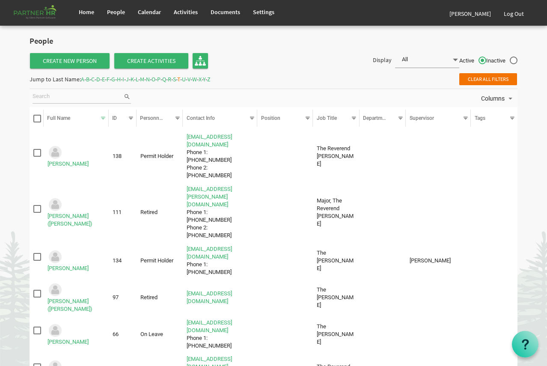
click at [186, 78] on span "U" at bounding box center [184, 79] width 4 height 8
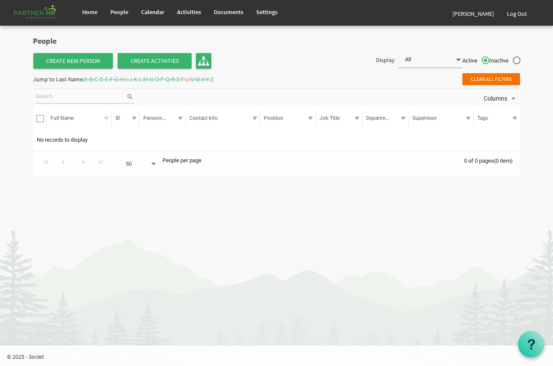
click at [214, 77] on div "Jump to Last Name: A - B - C - D - E - F - G - H - I - J - K - L - M - N - O - …" at bounding box center [123, 79] width 181 height 14
click at [194, 77] on span "V" at bounding box center [192, 79] width 3 height 8
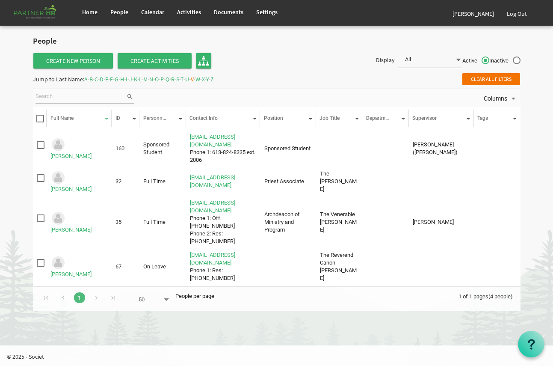
click at [200, 80] on span "W" at bounding box center [197, 79] width 5 height 8
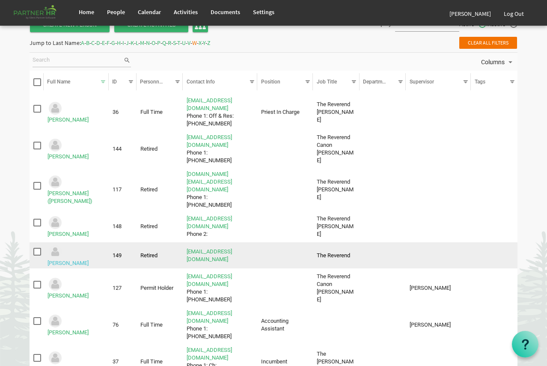
scroll to position [91, 0]
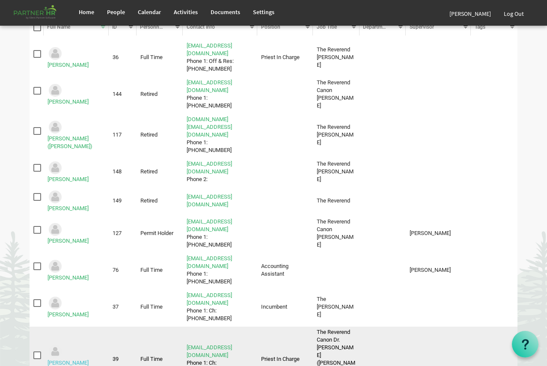
click at [85, 359] on link "Wright, Robert (Bob)" at bounding box center [69, 366] width 45 height 14
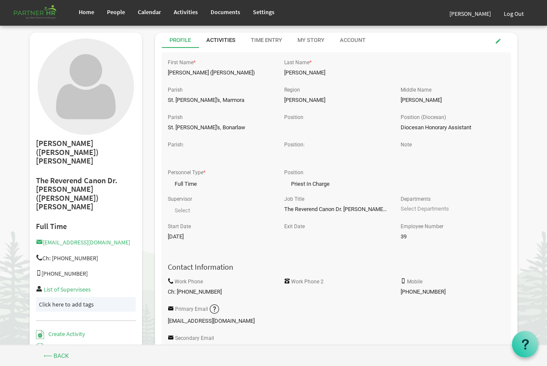
click at [227, 41] on div "Activities" at bounding box center [220, 40] width 29 height 8
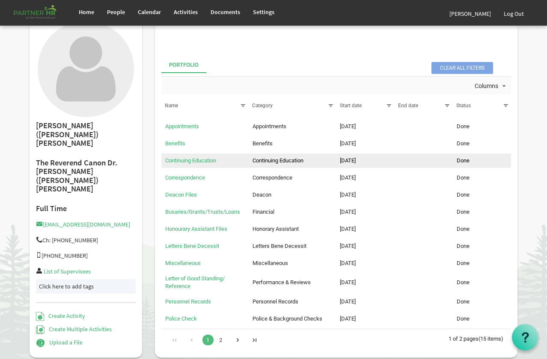
scroll to position [128, 0]
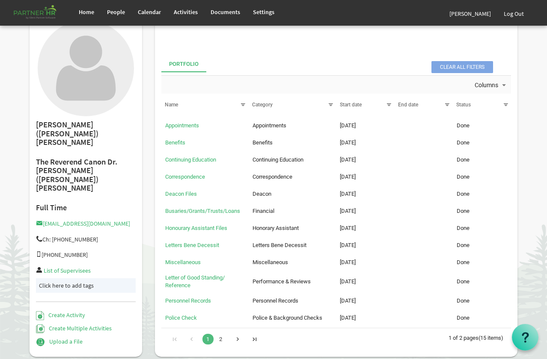
click at [239, 339] on div "Go to next page" at bounding box center [238, 339] width 12 height 12
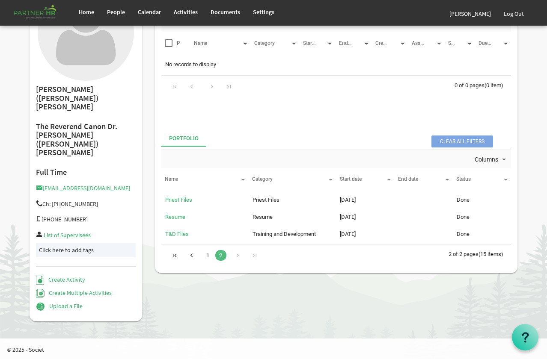
scroll to position [19, 0]
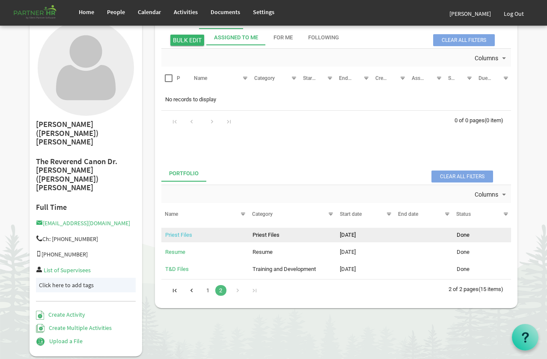
click at [179, 235] on link "Priest Files" at bounding box center [178, 235] width 27 height 6
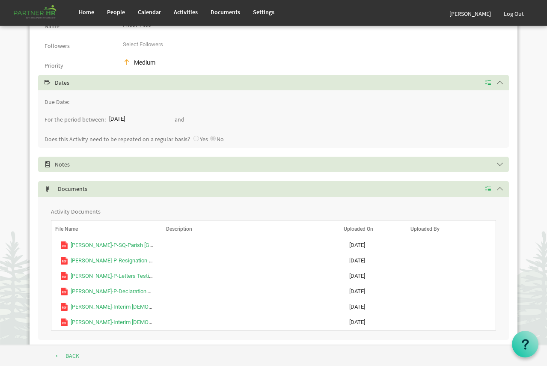
scroll to position [114, 0]
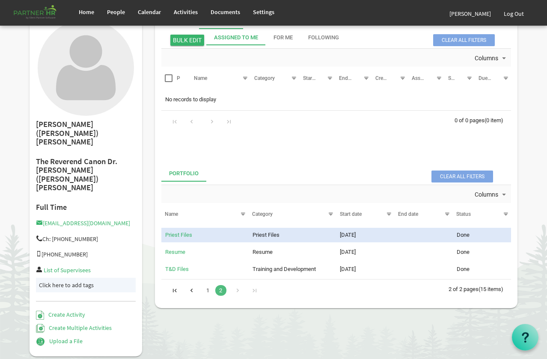
scroll to position [19, 0]
click at [205, 288] on link "1" at bounding box center [207, 290] width 11 height 11
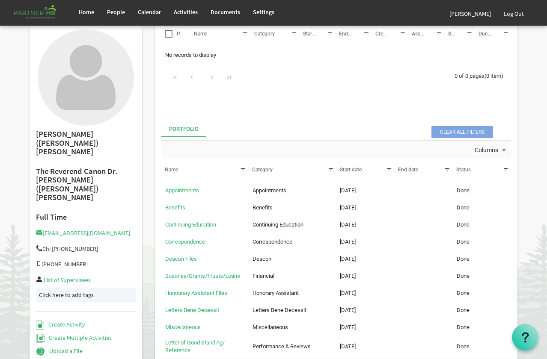
scroll to position [147, 0]
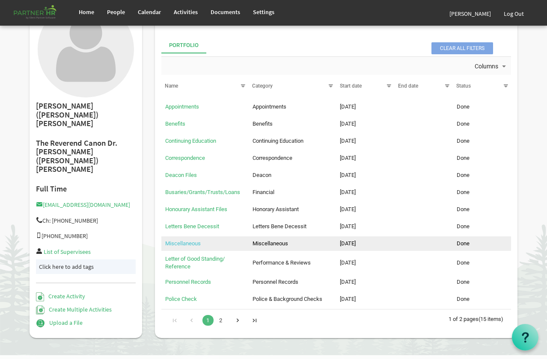
click at [198, 245] on link "Miscellaneous" at bounding box center [182, 243] width 35 height 6
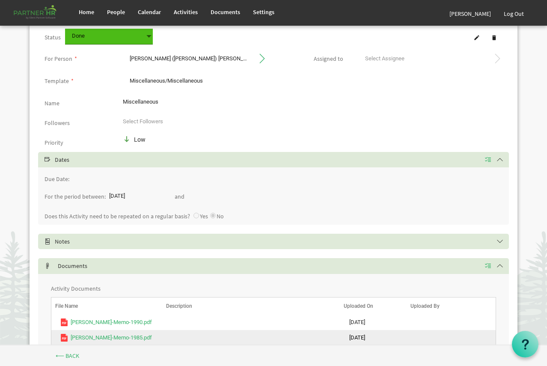
scroll to position [92, 0]
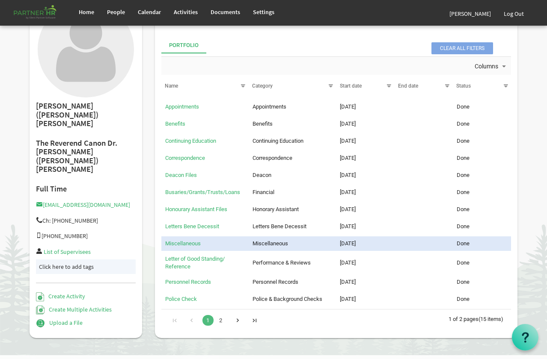
scroll to position [147, 0]
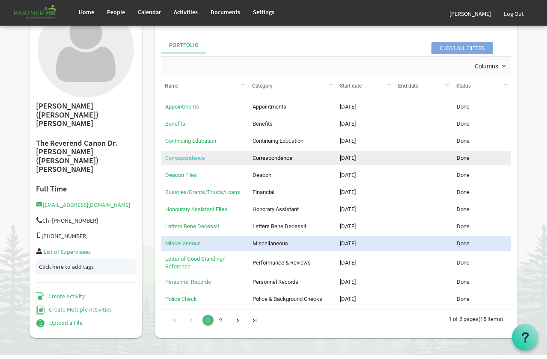
click at [186, 156] on link "Correspondence" at bounding box center [185, 158] width 40 height 6
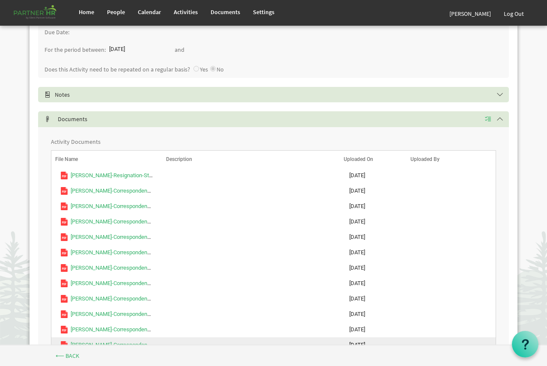
scroll to position [257, 0]
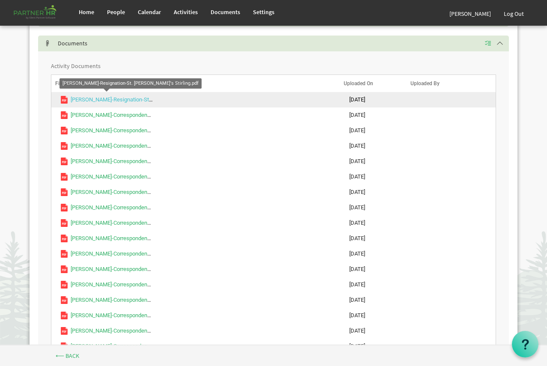
click at [129, 99] on link "WRIGHT-Resignation-St. John's Stirling.pdf" at bounding box center [147, 99] width 153 height 6
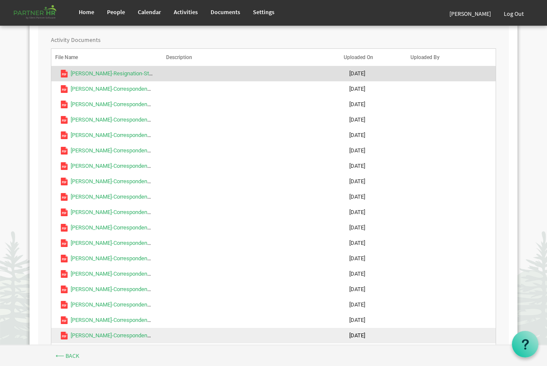
scroll to position [285, 0]
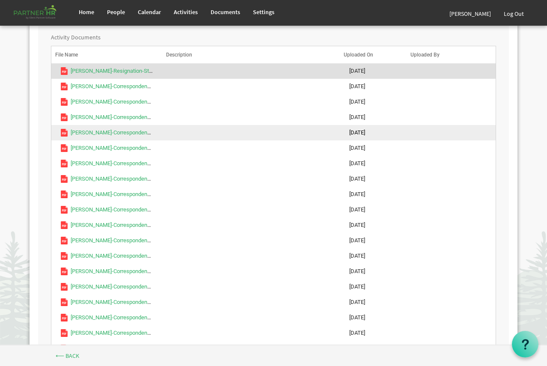
drag, startPoint x: 292, startPoint y: 136, endPoint x: 273, endPoint y: 133, distance: 19.2
click at [292, 136] on td "column header Description" at bounding box center [251, 132] width 177 height 15
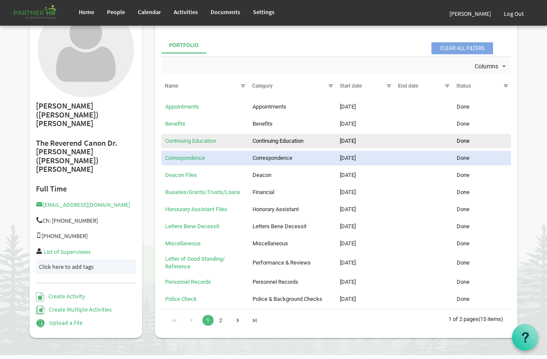
scroll to position [147, 0]
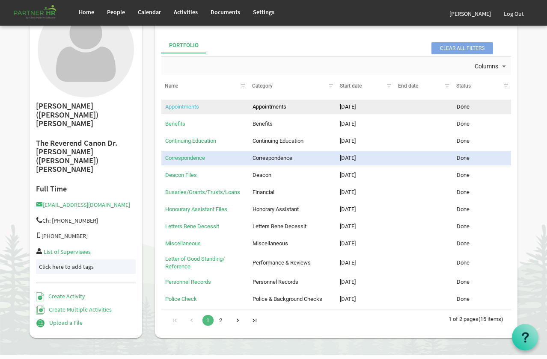
click at [179, 109] on link "Appointments" at bounding box center [182, 106] width 34 height 6
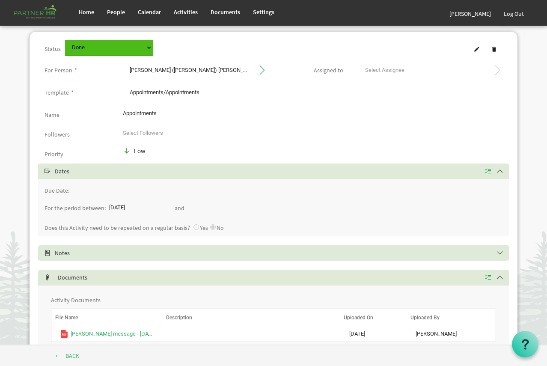
scroll to position [61, 0]
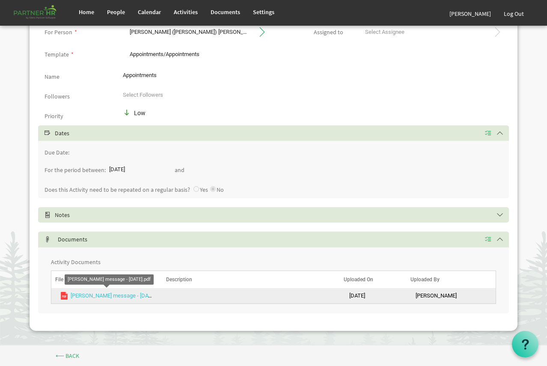
click at [112, 294] on link "Bishop's message - April 10, 2022.pdf" at bounding box center [118, 295] width 95 height 6
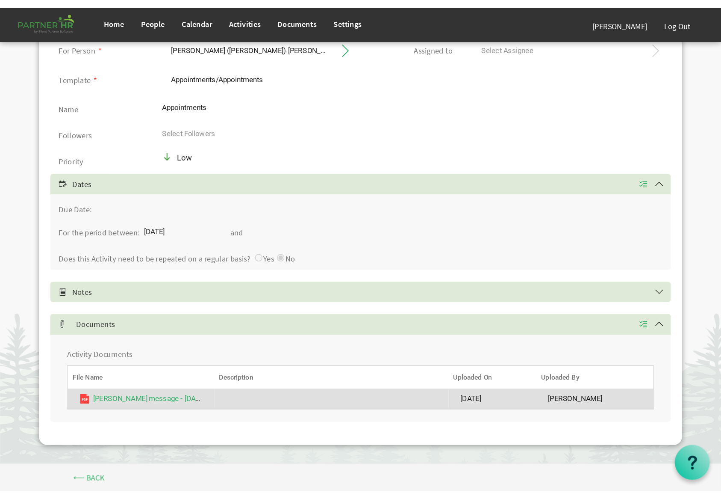
scroll to position [0, 0]
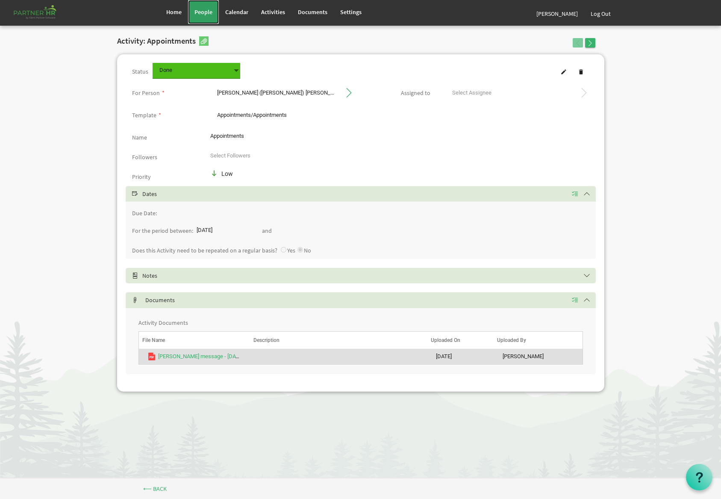
click at [205, 19] on link "People" at bounding box center [203, 12] width 31 height 24
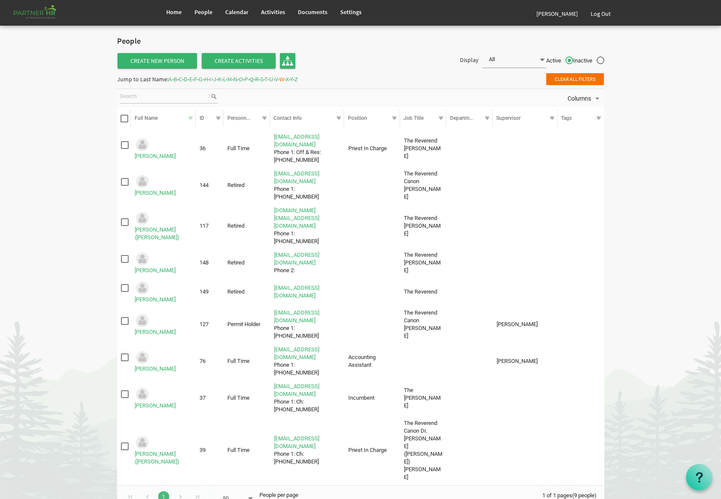
click at [248, 77] on span "P" at bounding box center [246, 79] width 3 height 8
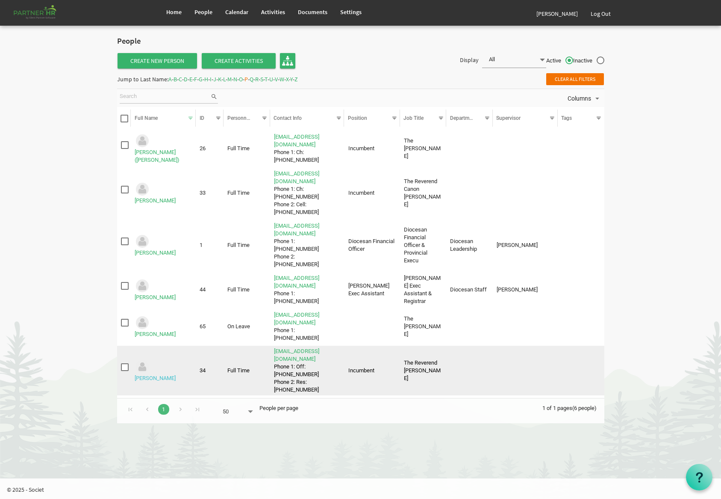
click at [176, 375] on link "Porter, Robert" at bounding box center [155, 378] width 41 height 6
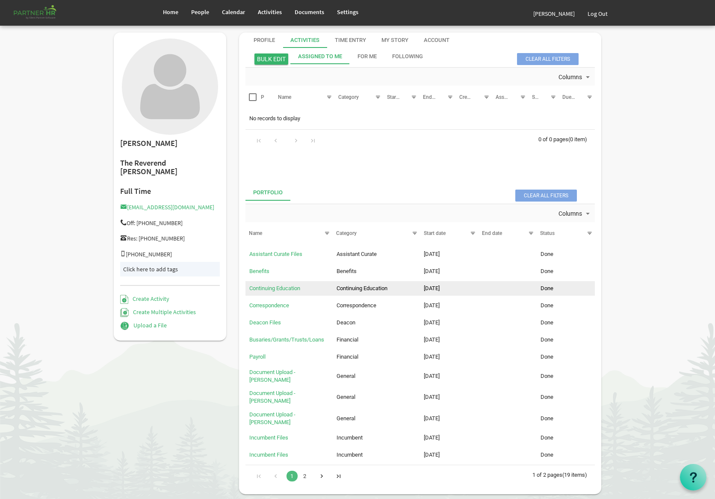
click at [267, 284] on td "Continuing Education" at bounding box center [288, 288] width 87 height 15
click at [267, 289] on link "Continuing Education" at bounding box center [274, 288] width 51 height 6
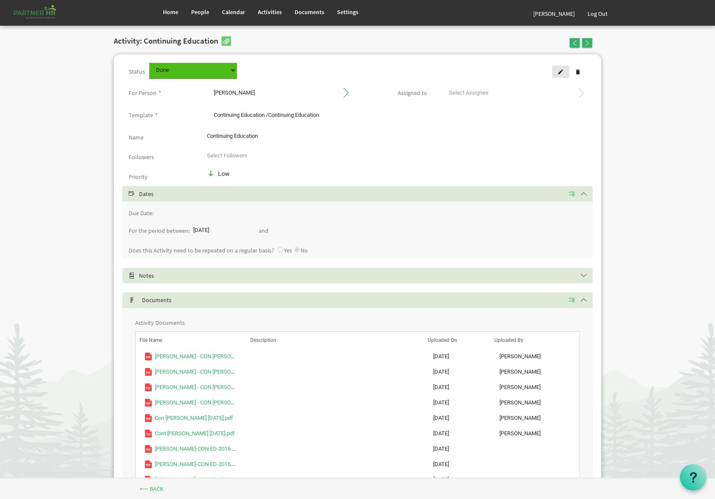
click at [565, 69] on link at bounding box center [560, 71] width 17 height 12
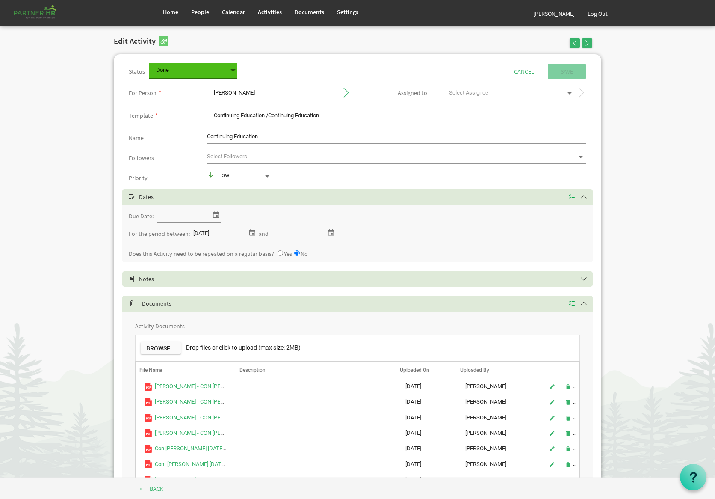
click at [168, 43] on span at bounding box center [163, 40] width 9 height 9
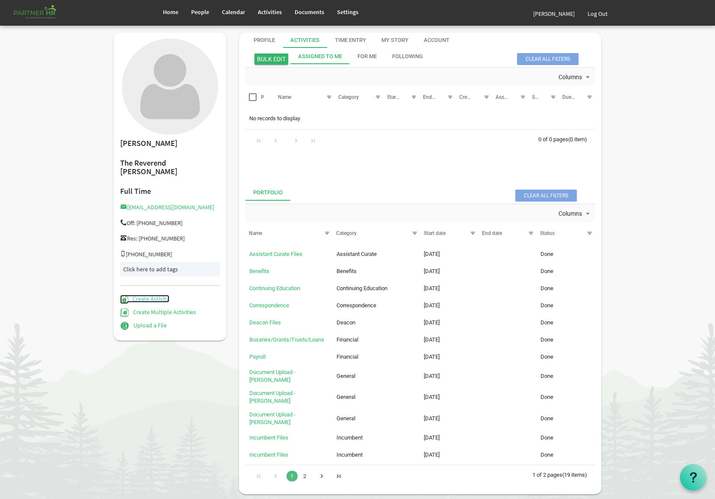
click at [151, 295] on link "Create Activity" at bounding box center [144, 299] width 49 height 8
click at [144, 321] on link "Upload a File" at bounding box center [143, 325] width 47 height 8
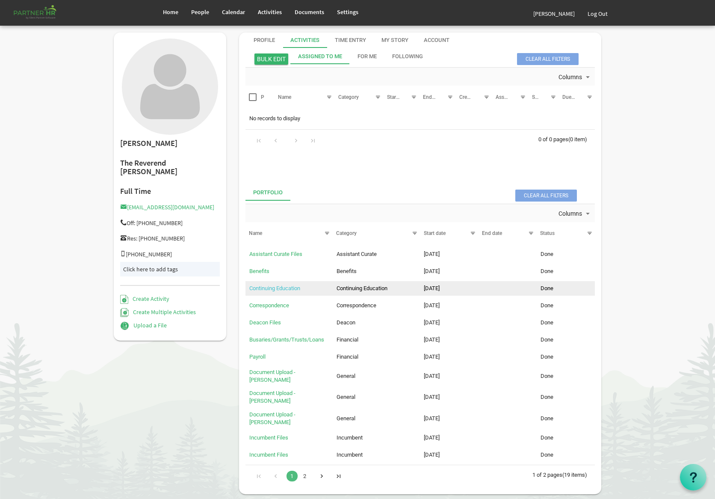
click at [288, 286] on link "Continuing Education" at bounding box center [274, 288] width 51 height 6
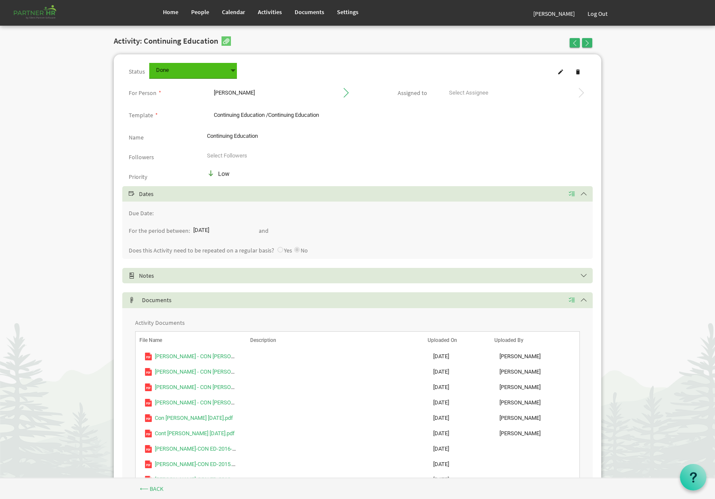
click at [171, 301] on h5 "Documents" at bounding box center [364, 299] width 470 height 7
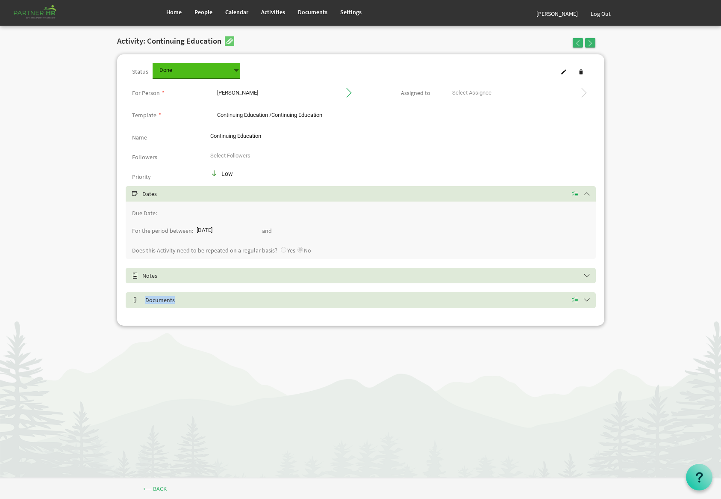
click at [171, 301] on h5 "Documents" at bounding box center [367, 299] width 470 height 7
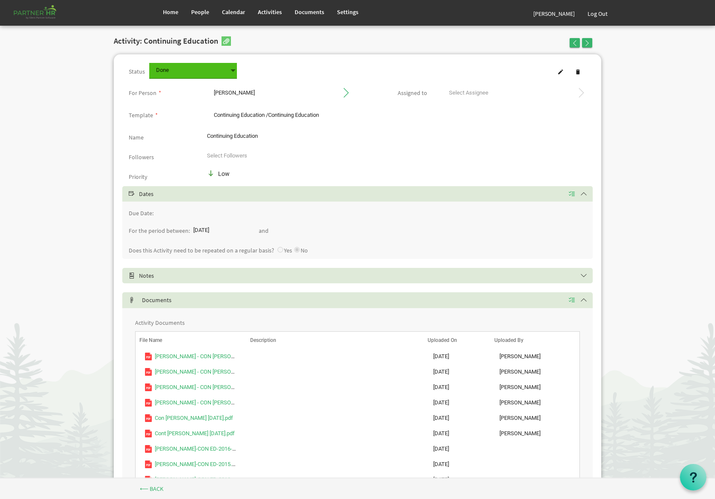
click at [390, 277] on h5 "Notes" at bounding box center [364, 275] width 470 height 7
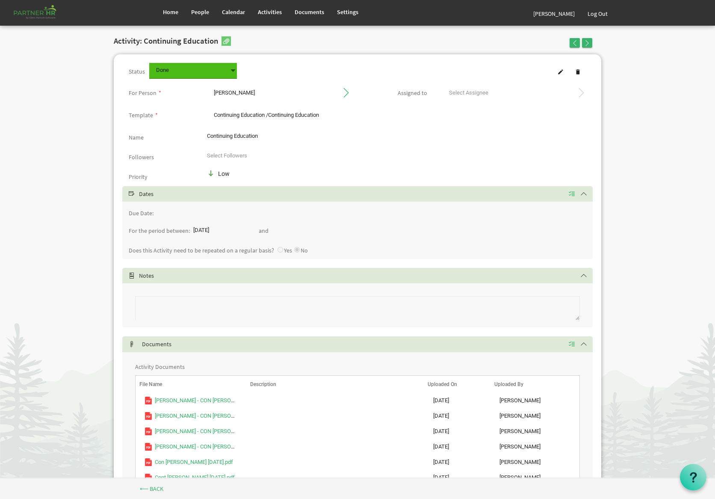
click at [475, 272] on h5 "Notes" at bounding box center [364, 275] width 470 height 7
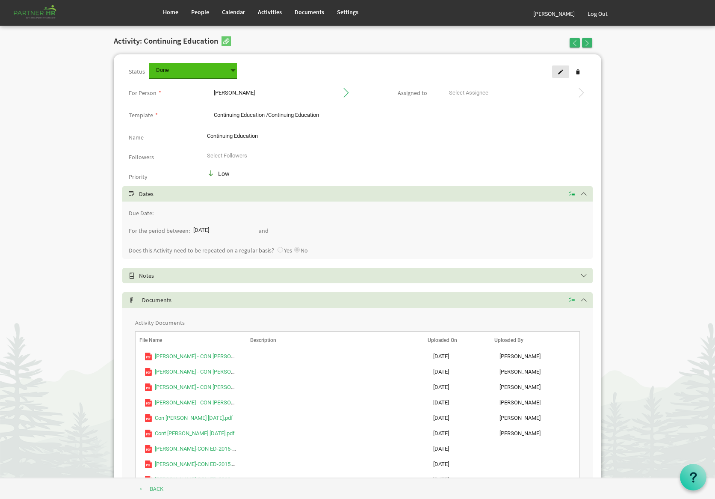
click at [557, 72] on link at bounding box center [560, 71] width 17 height 12
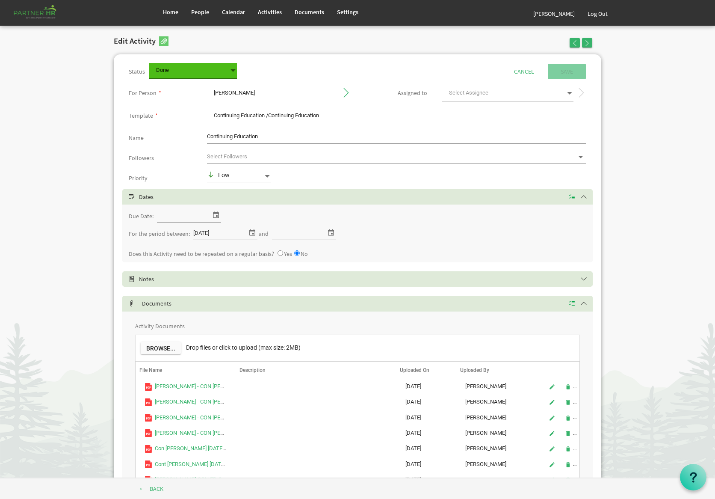
click at [272, 141] on input "Continuing Education" at bounding box center [396, 136] width 379 height 13
click at [221, 79] on div "Status [GEOGRAPHIC_DATA] Cancel Save" at bounding box center [357, 72] width 470 height 18
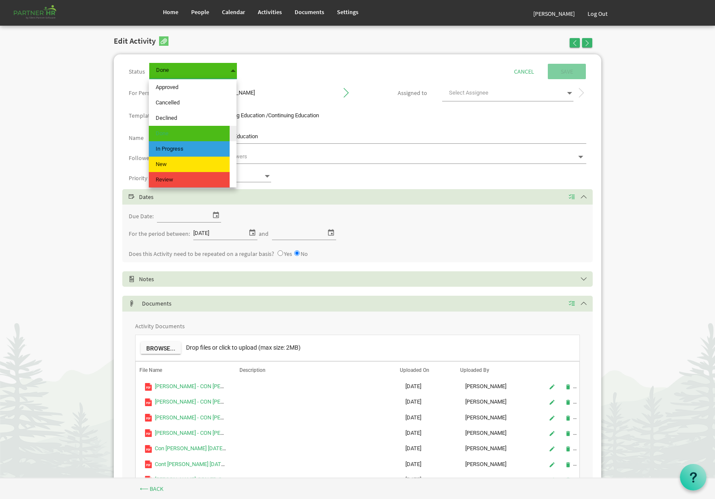
click at [231, 65] on span at bounding box center [233, 71] width 8 height 12
click at [202, 163] on span "New" at bounding box center [189, 164] width 81 height 15
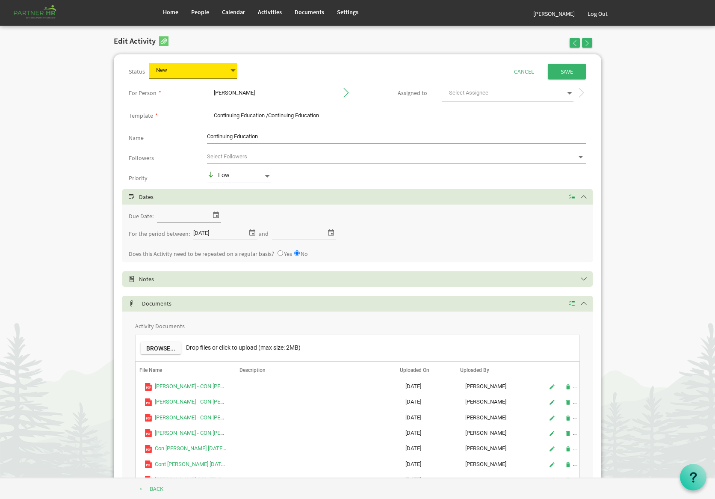
click at [210, 71] on span "New New" at bounding box center [193, 71] width 88 height 16
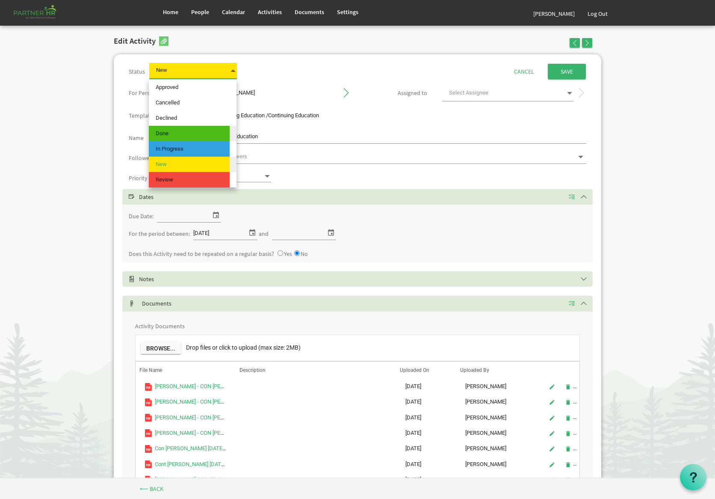
click at [201, 134] on span "Done" at bounding box center [189, 133] width 81 height 15
type input "Done"
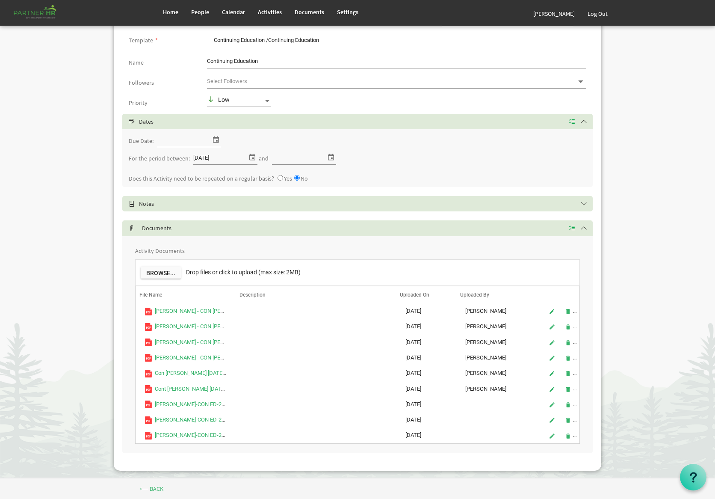
scroll to position [81, 0]
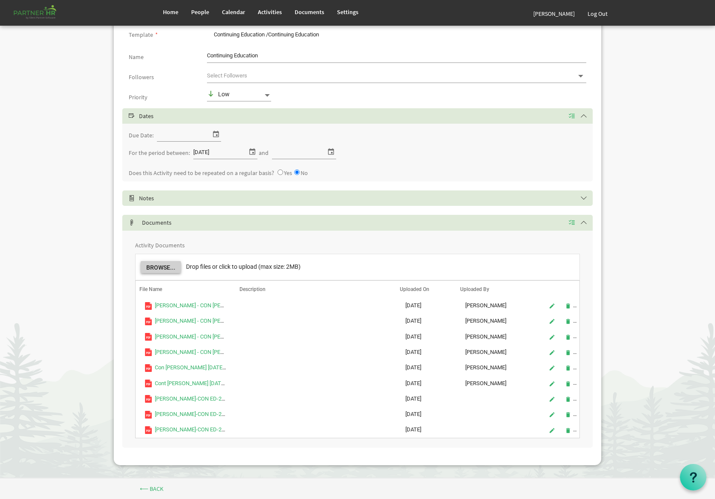
click at [167, 271] on button "Browse..." at bounding box center [161, 267] width 40 height 12
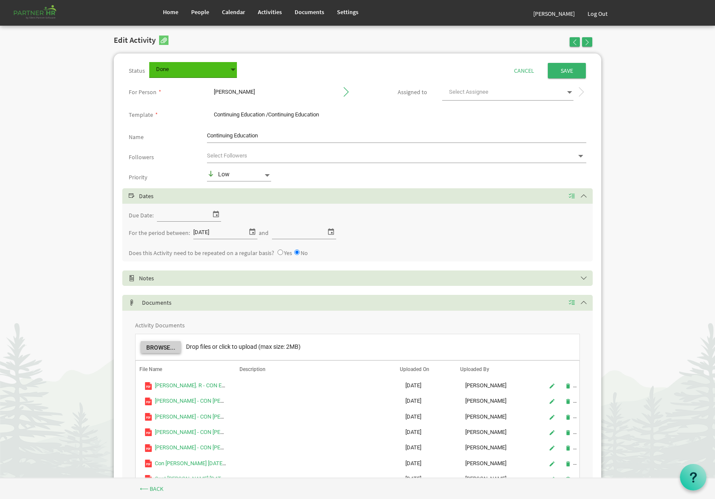
scroll to position [0, 0]
click at [549, 86] on span at bounding box center [507, 94] width 131 height 16
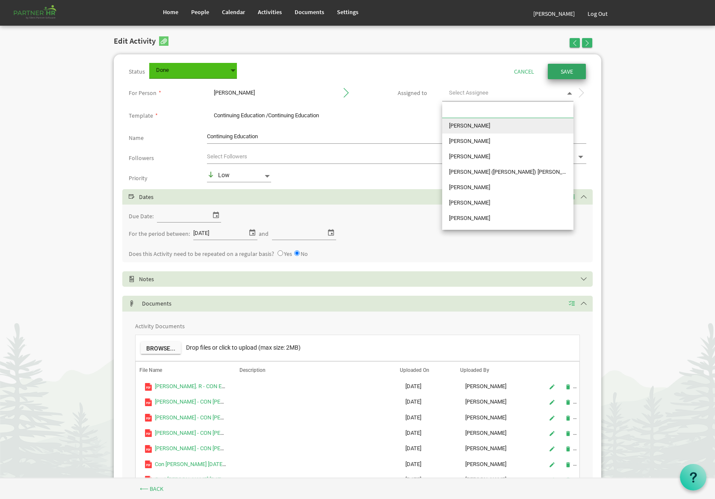
click at [568, 71] on input "Save" at bounding box center [567, 71] width 38 height 15
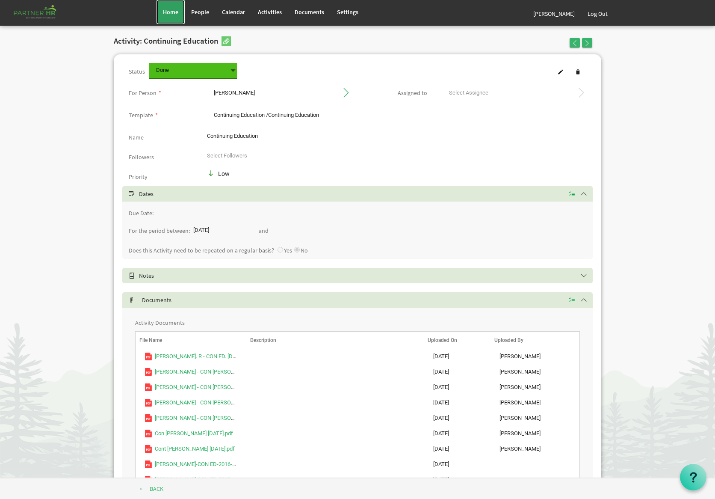
click at [174, 12] on span "Home" at bounding box center [170, 12] width 15 height 8
